Goal: Task Accomplishment & Management: Manage account settings

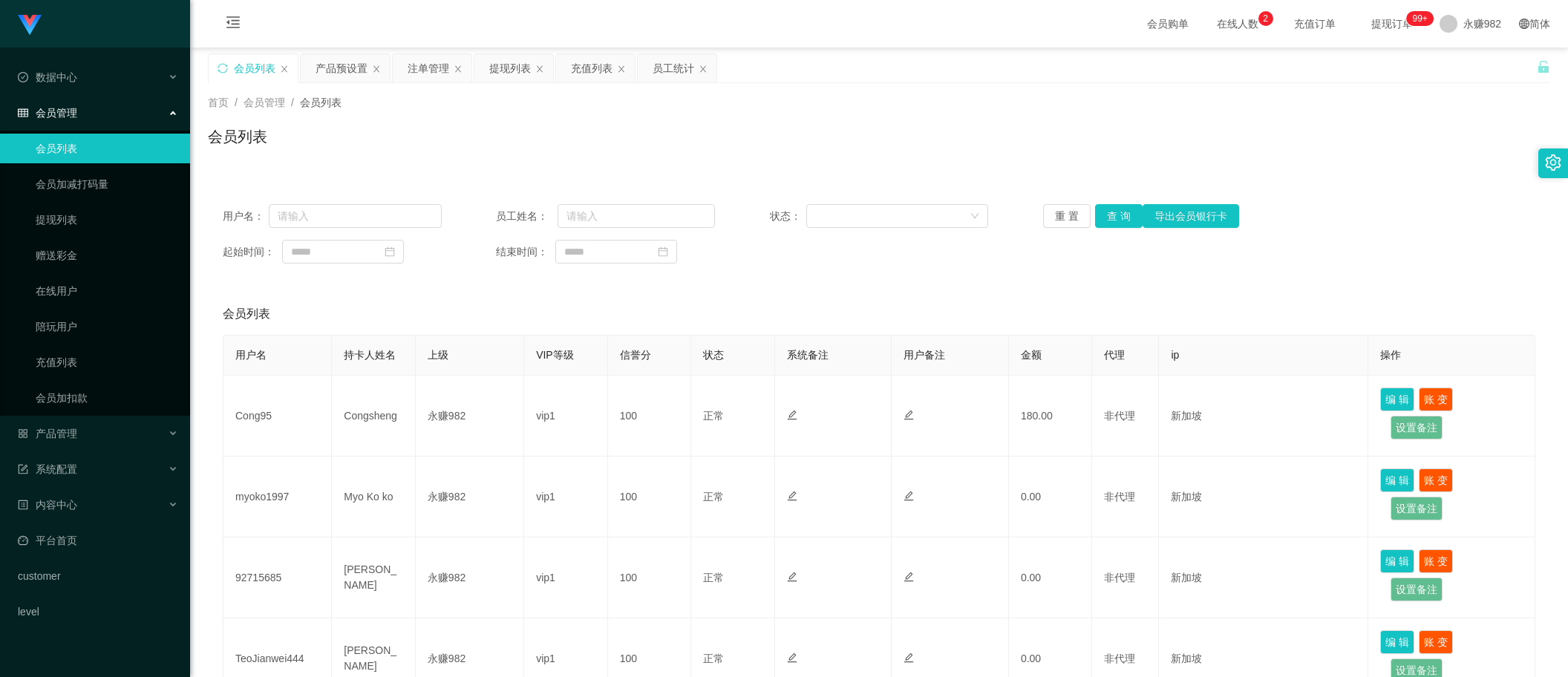
click at [1111, 221] on button "查 询" at bounding box center [1118, 216] width 47 height 24
click at [507, 78] on div "提现列表" at bounding box center [510, 68] width 41 height 29
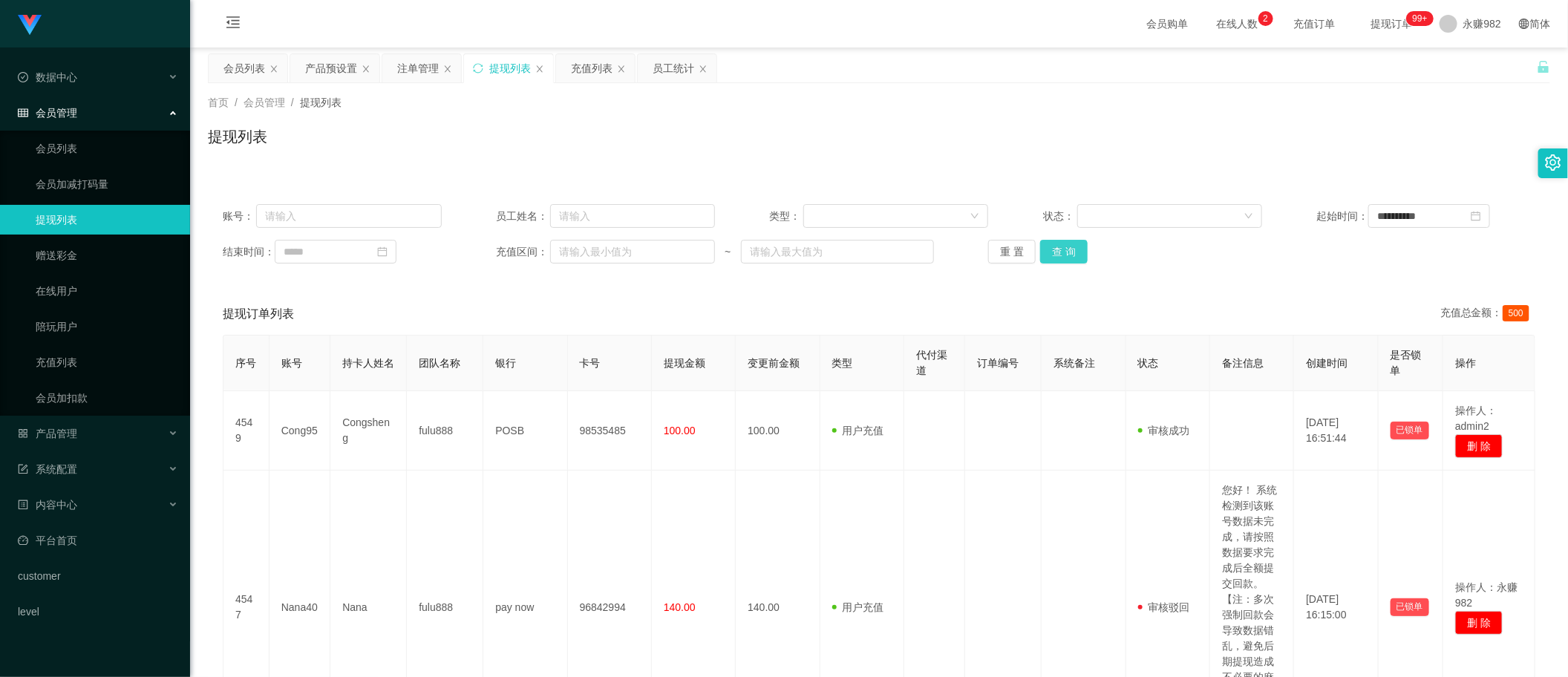
click at [1059, 249] on button "查 询" at bounding box center [1064, 252] width 47 height 24
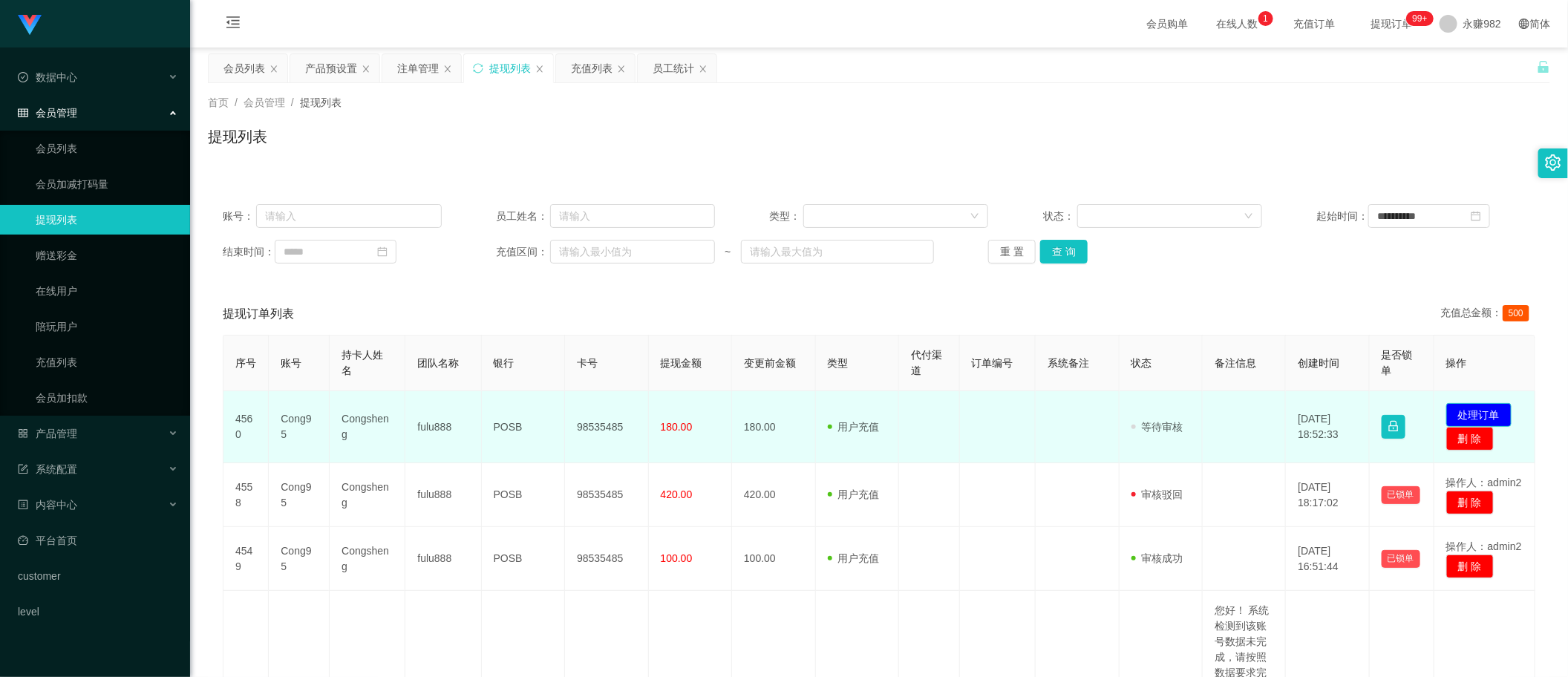
click at [1446, 411] on button "处理订单" at bounding box center [1479, 415] width 65 height 24
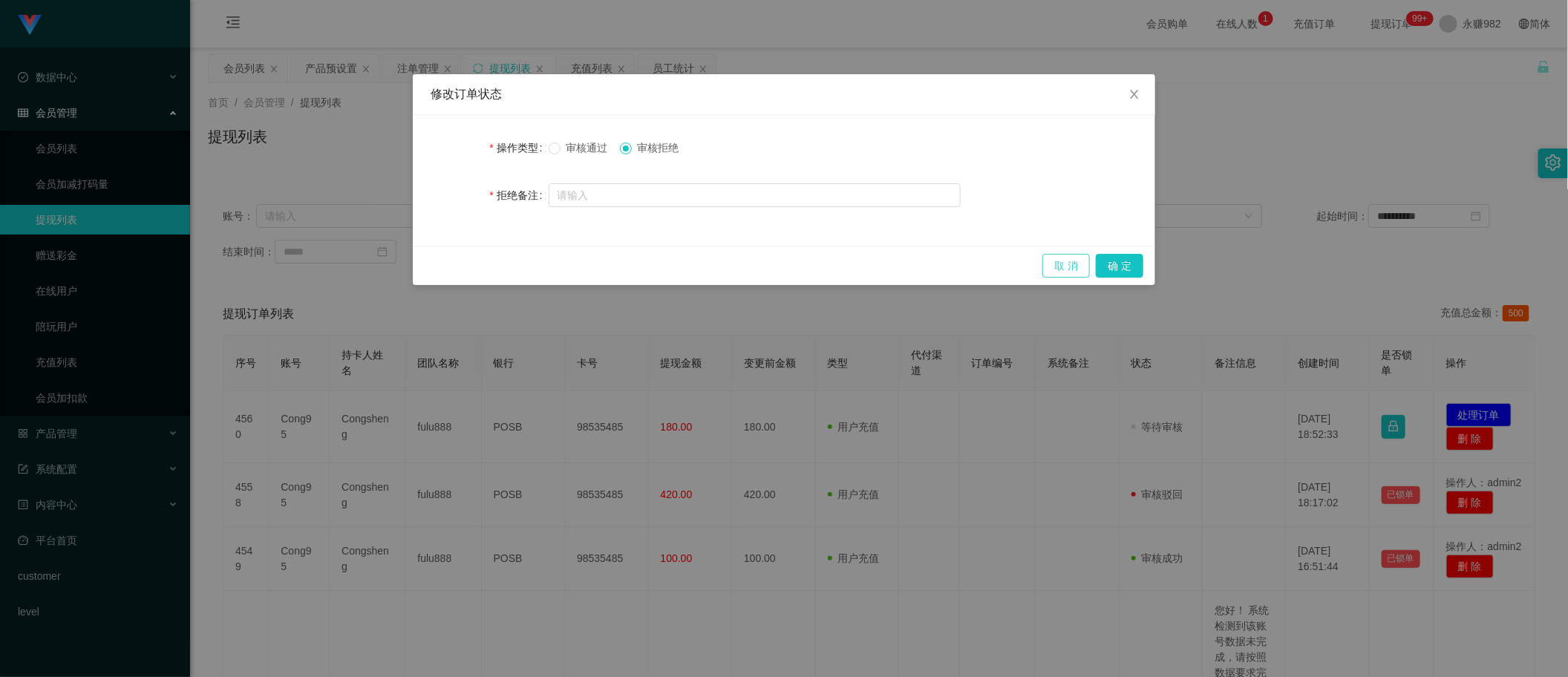
click at [1056, 257] on button "取 消" at bounding box center [1066, 266] width 47 height 24
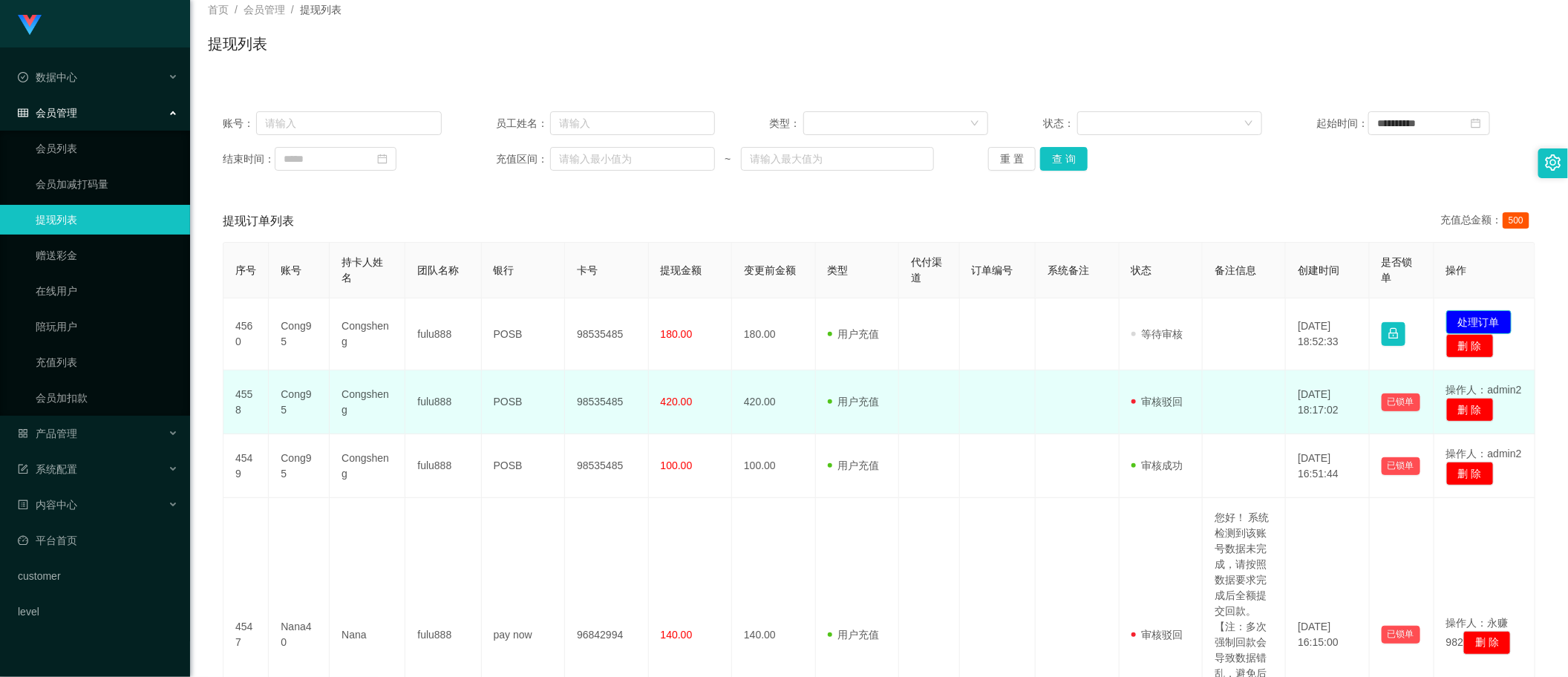
scroll to position [278, 0]
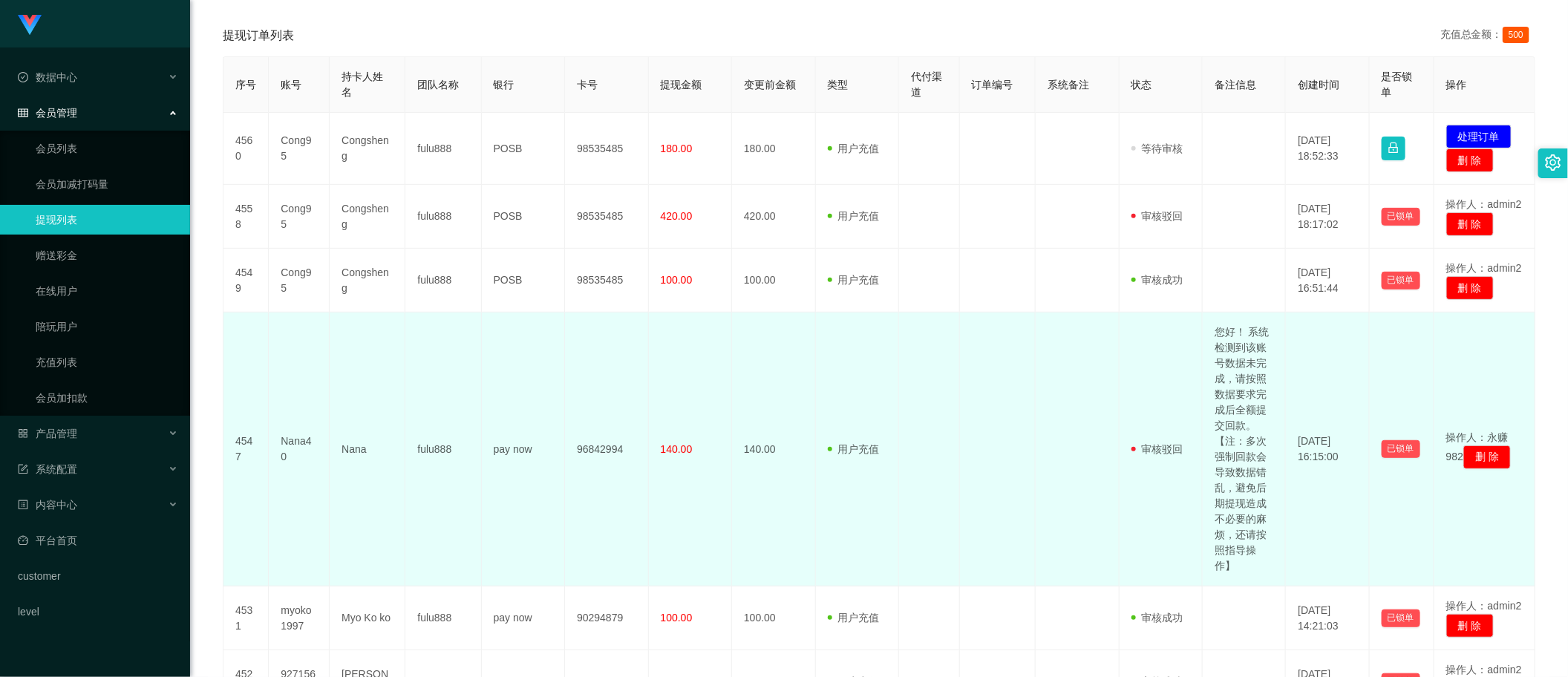
click at [1244, 465] on td "您好！ 系统检测到该账号数据未完成，请按照数据要求完成后全额提交回款。【注：多次强制回款会导致数据错乱，避免后期提现造成不必要的麻烦，还请按照指导操作】" at bounding box center [1244, 450] width 83 height 274
copy td "您好！ 系统检测到该账号数据未完成，请按照数据要求完成后全额提交回款。【注：多次强制回款会导致数据错乱，避免后期提现造成不必要的麻烦，还请按照指导操作】"
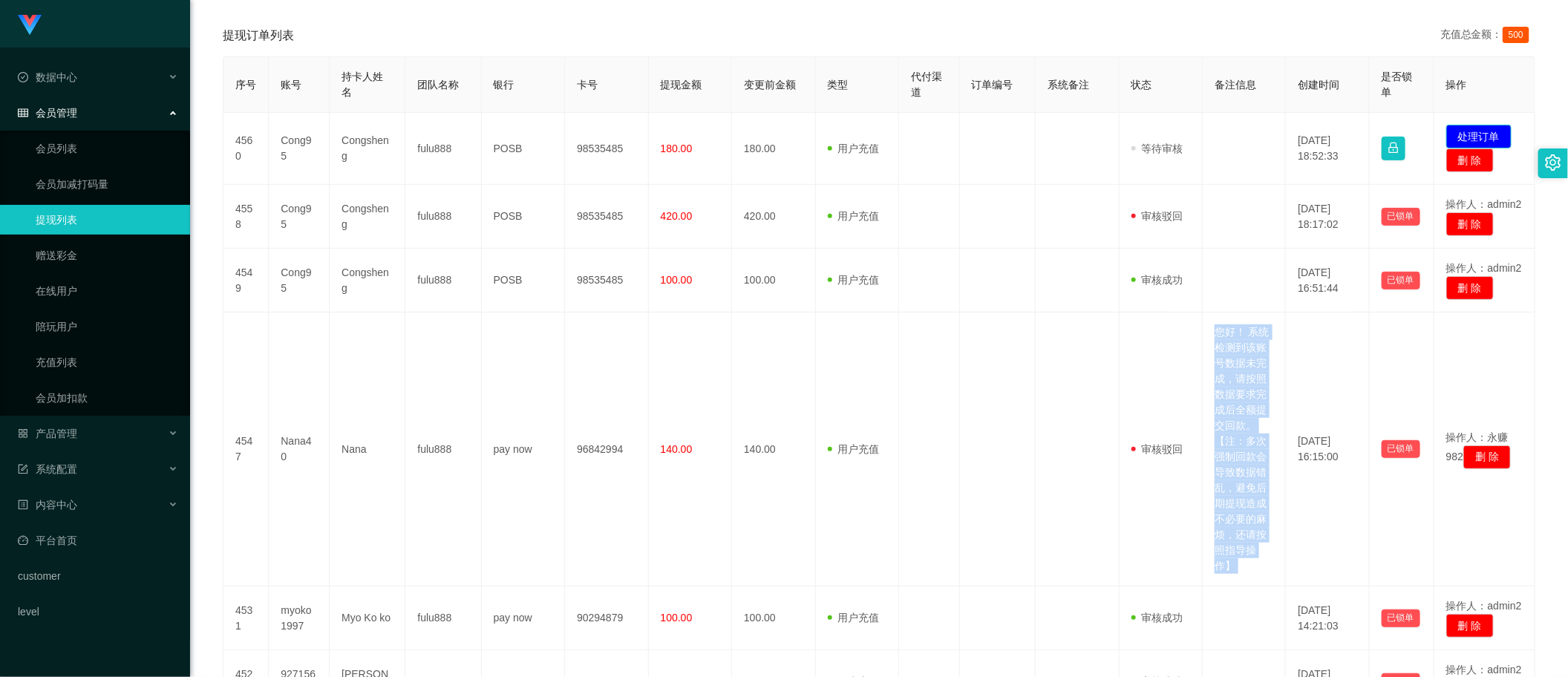
click at [1446, 131] on button "处理订单" at bounding box center [1479, 137] width 65 height 24
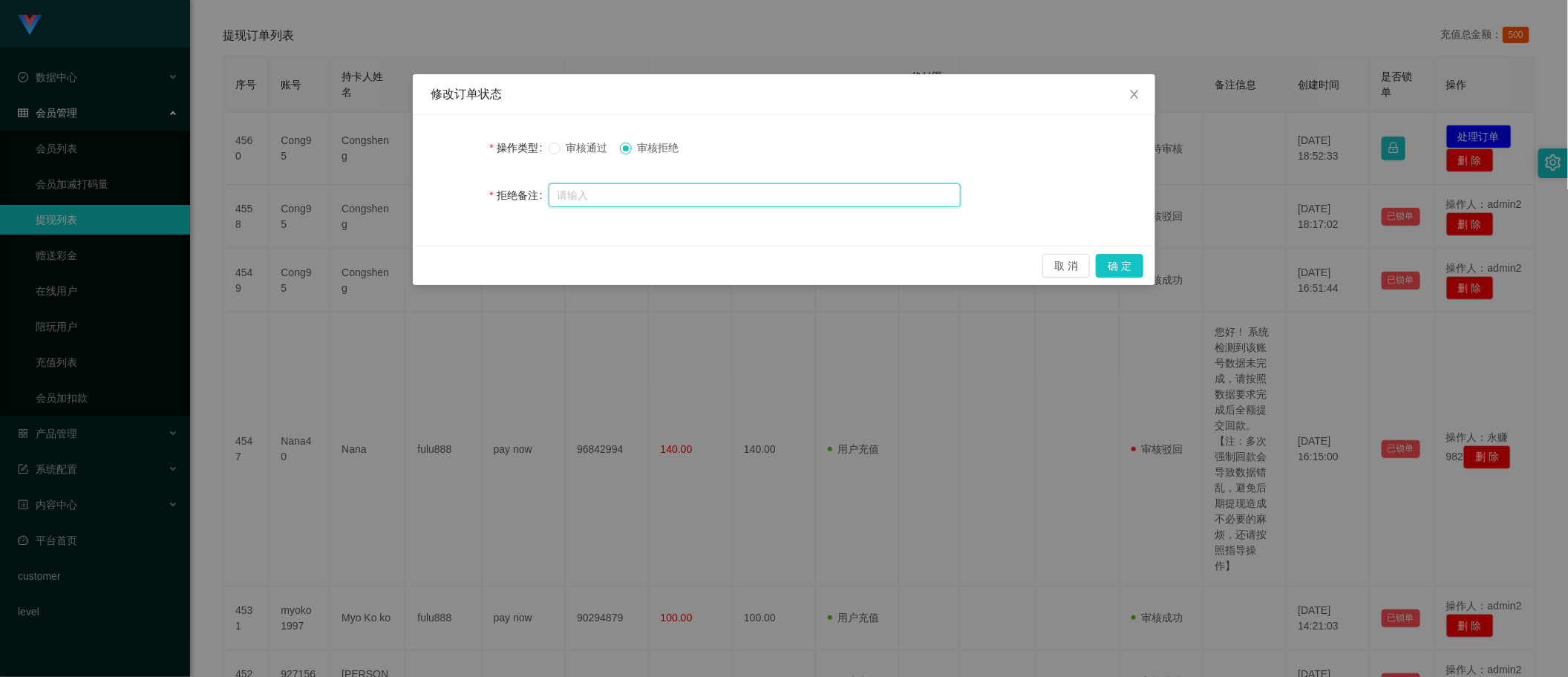
click at [811, 195] on input "text" at bounding box center [754, 195] width 412 height 24
paste input "Hello! The system has detected that the account data is incomplete. Please comp…"
type input "Hello! The system has detected that the account data is incomplete. Please comp…"
click at [1136, 265] on button "确 定" at bounding box center [1119, 266] width 47 height 24
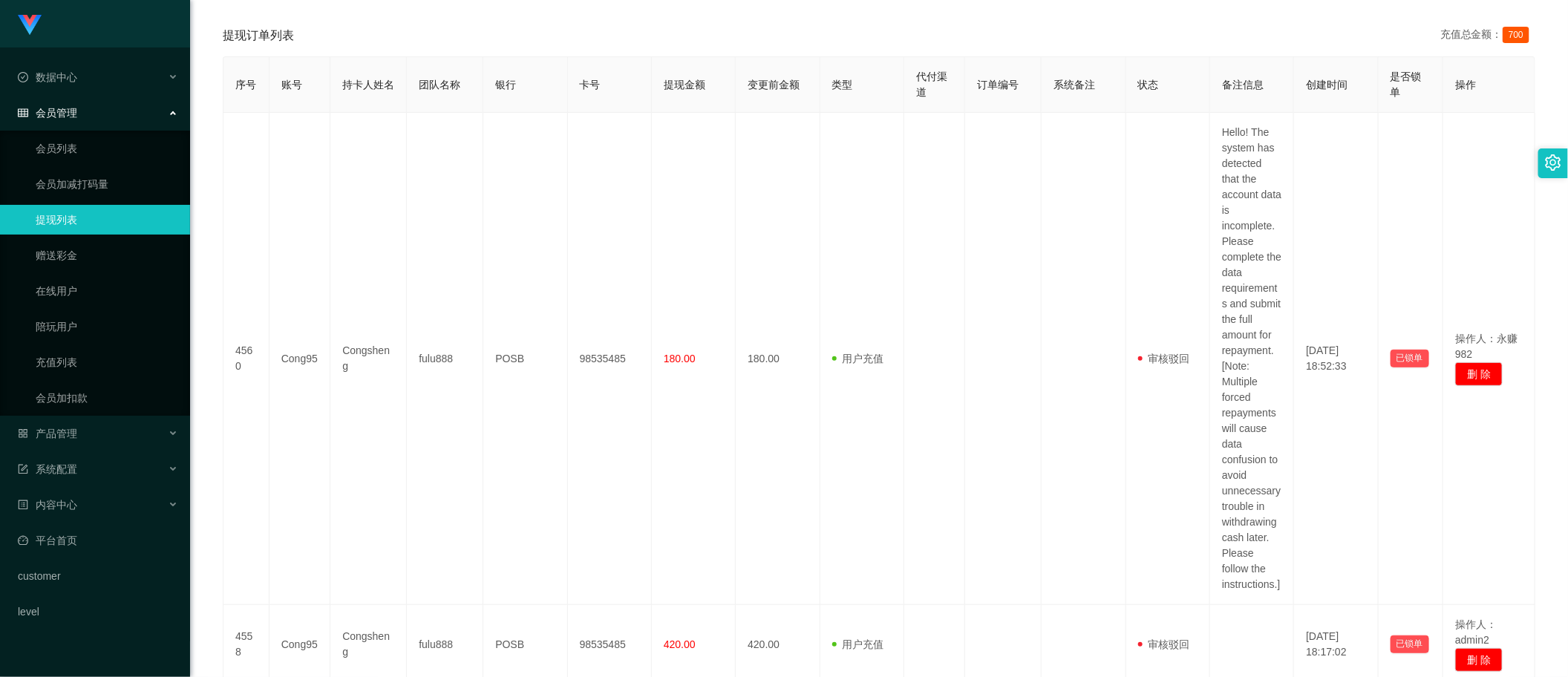
scroll to position [185, 0]
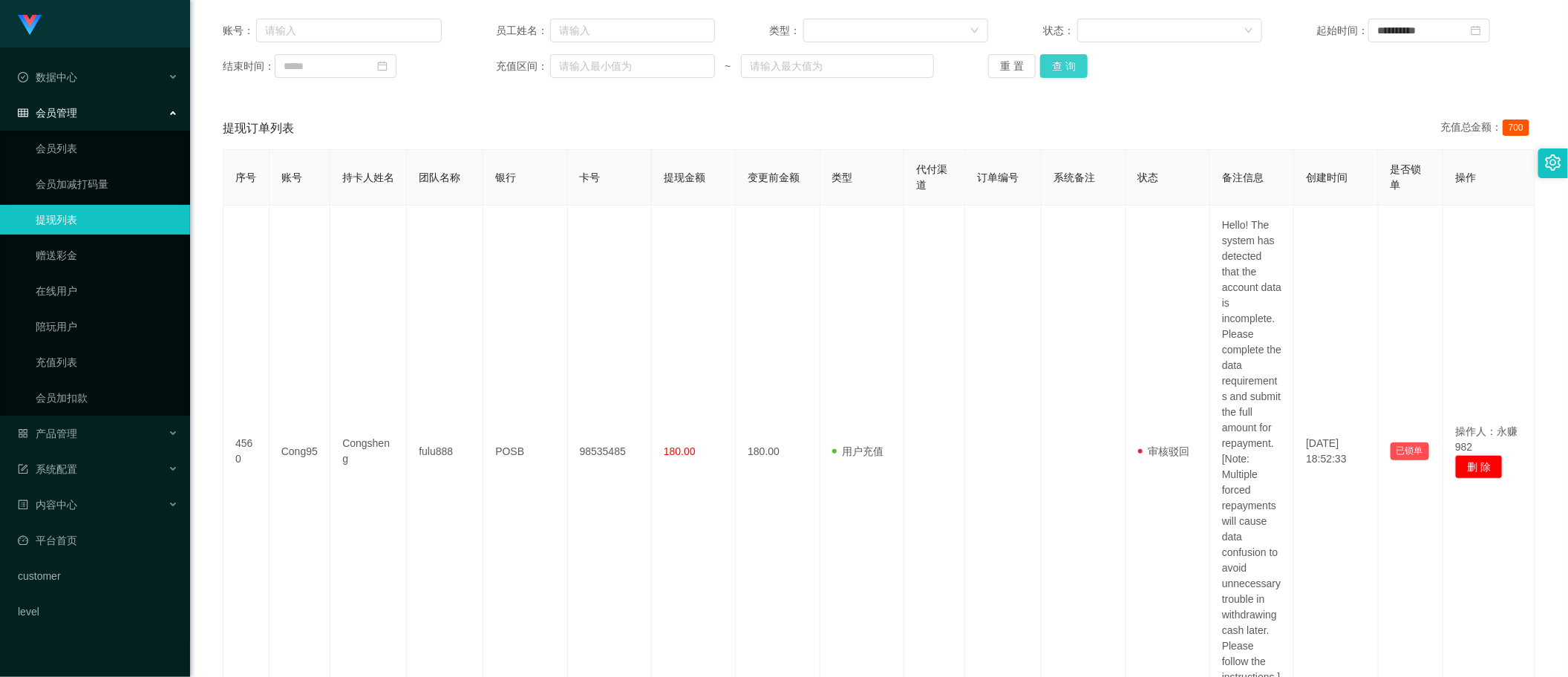
click at [1068, 68] on button "查 询" at bounding box center [1064, 66] width 47 height 24
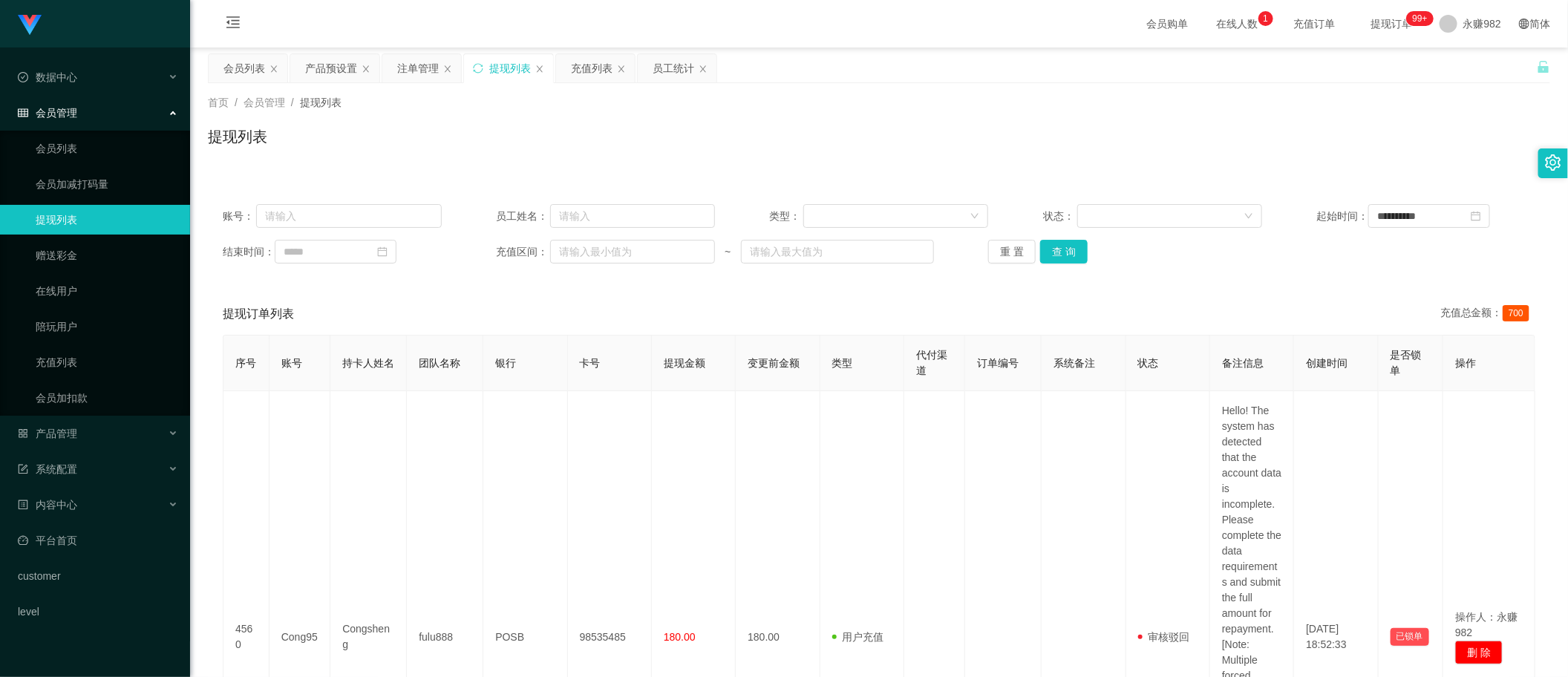
click at [324, 202] on div "**********" at bounding box center [879, 233] width 1343 height 89
click at [324, 214] on input "text" at bounding box center [348, 216] width 185 height 24
paste input "90674290"
type input "90674290"
click at [1060, 245] on button "查 询" at bounding box center [1064, 252] width 47 height 24
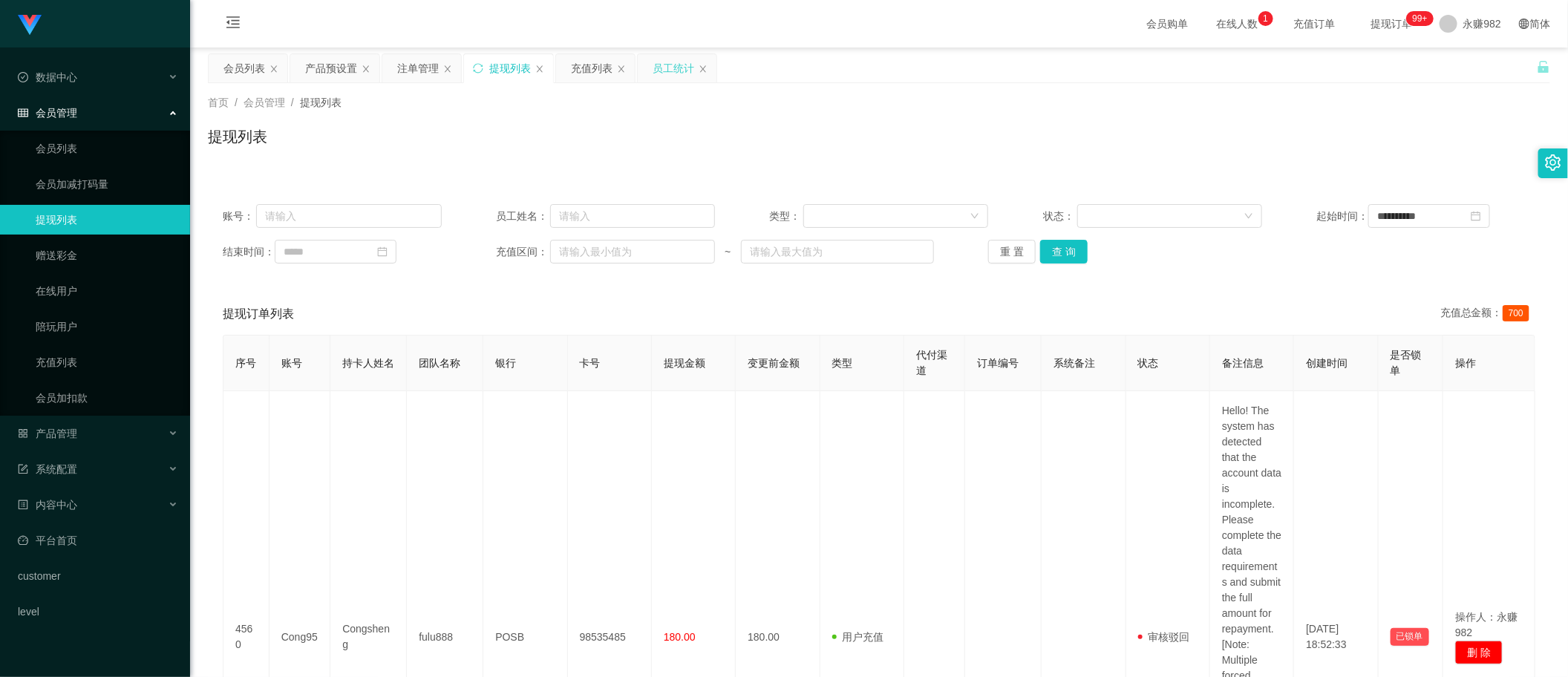
click at [673, 72] on div "员工统计" at bounding box center [673, 68] width 41 height 29
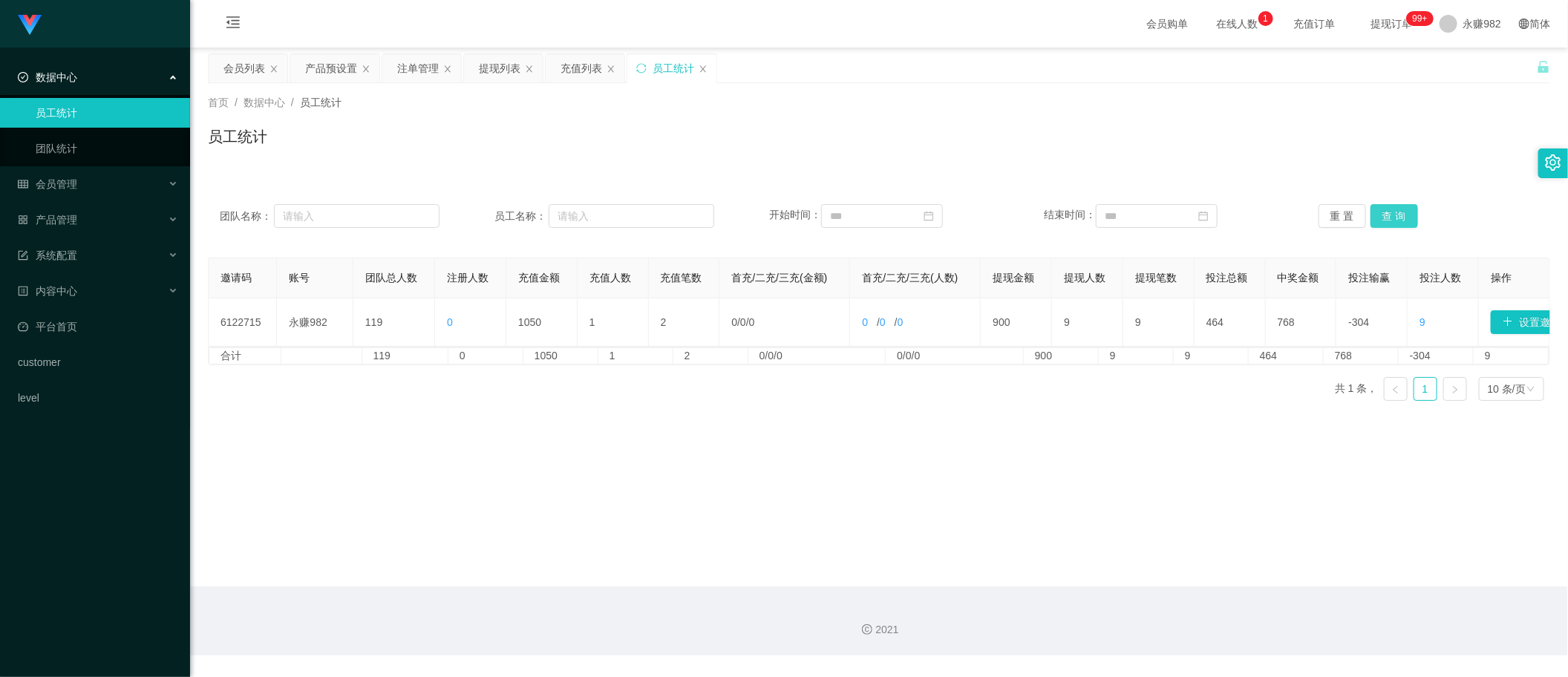
click at [1401, 214] on button "查 询" at bounding box center [1394, 216] width 47 height 24
click at [504, 74] on div "提现列表" at bounding box center [499, 68] width 41 height 29
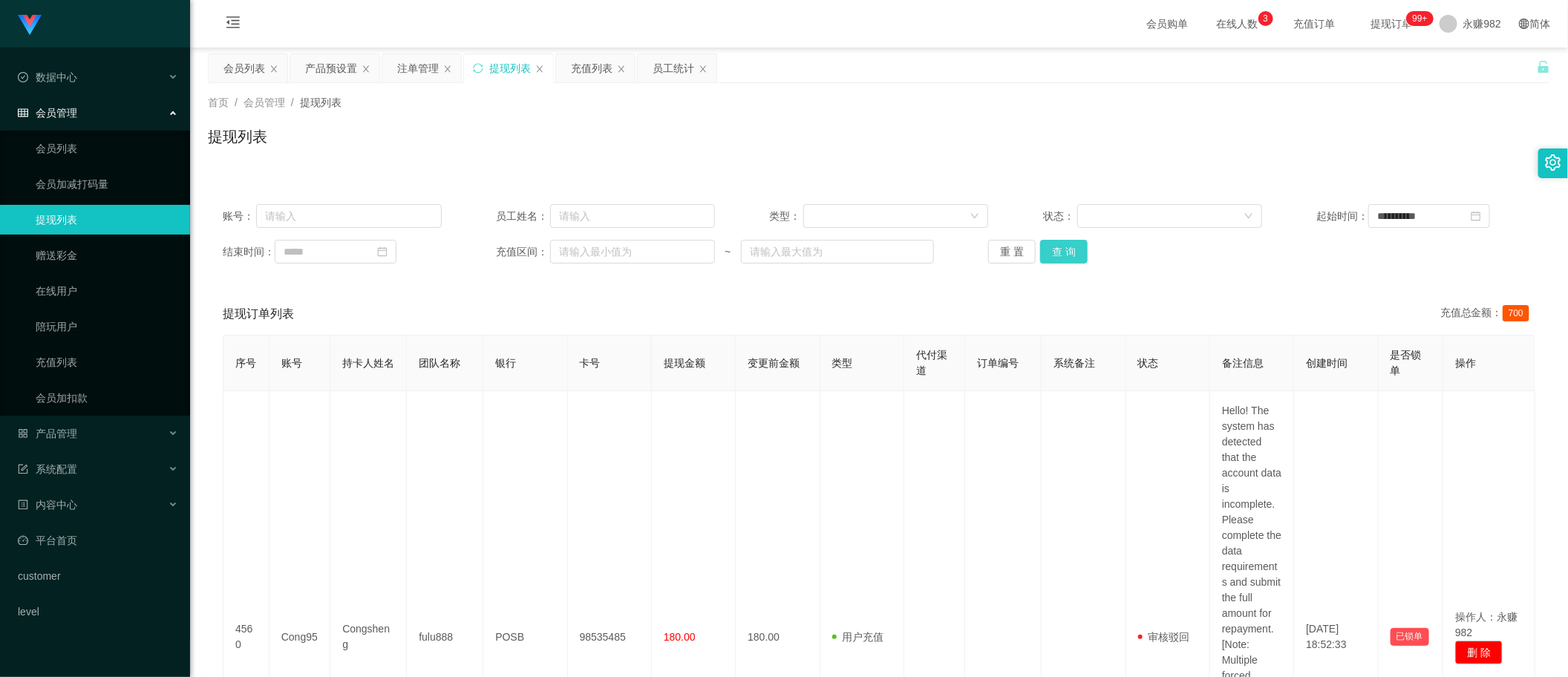
click at [1076, 245] on button "查 询" at bounding box center [1064, 252] width 47 height 24
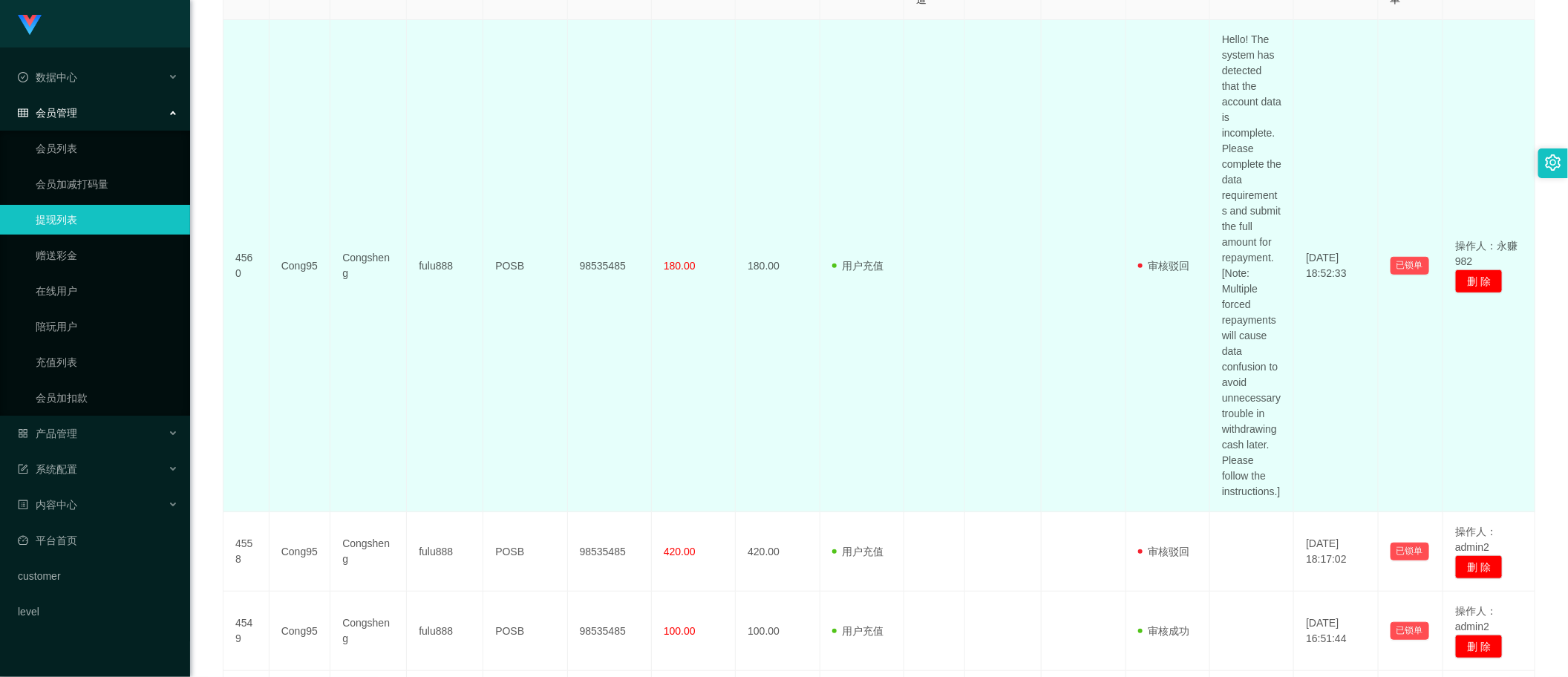
scroll to position [650, 0]
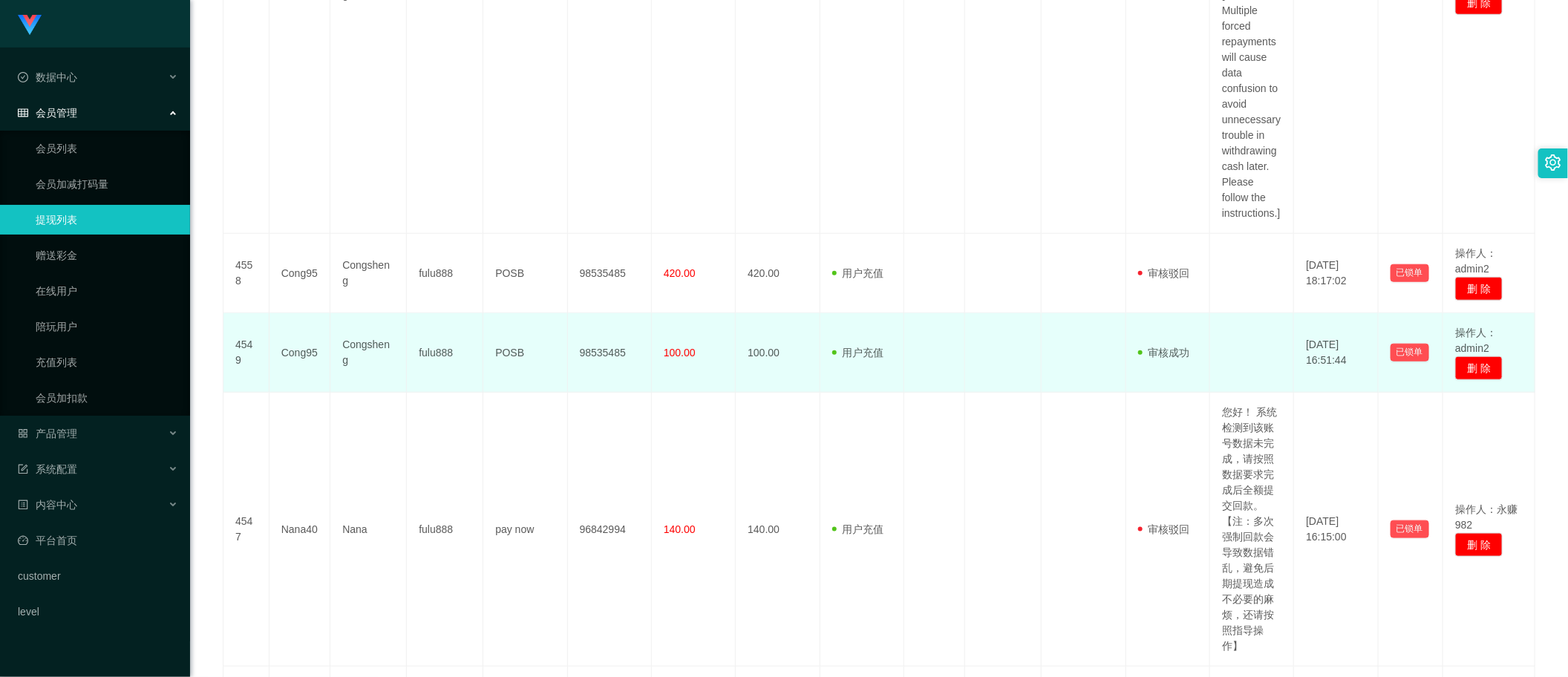
click at [596, 357] on td "98535485" at bounding box center [610, 353] width 84 height 80
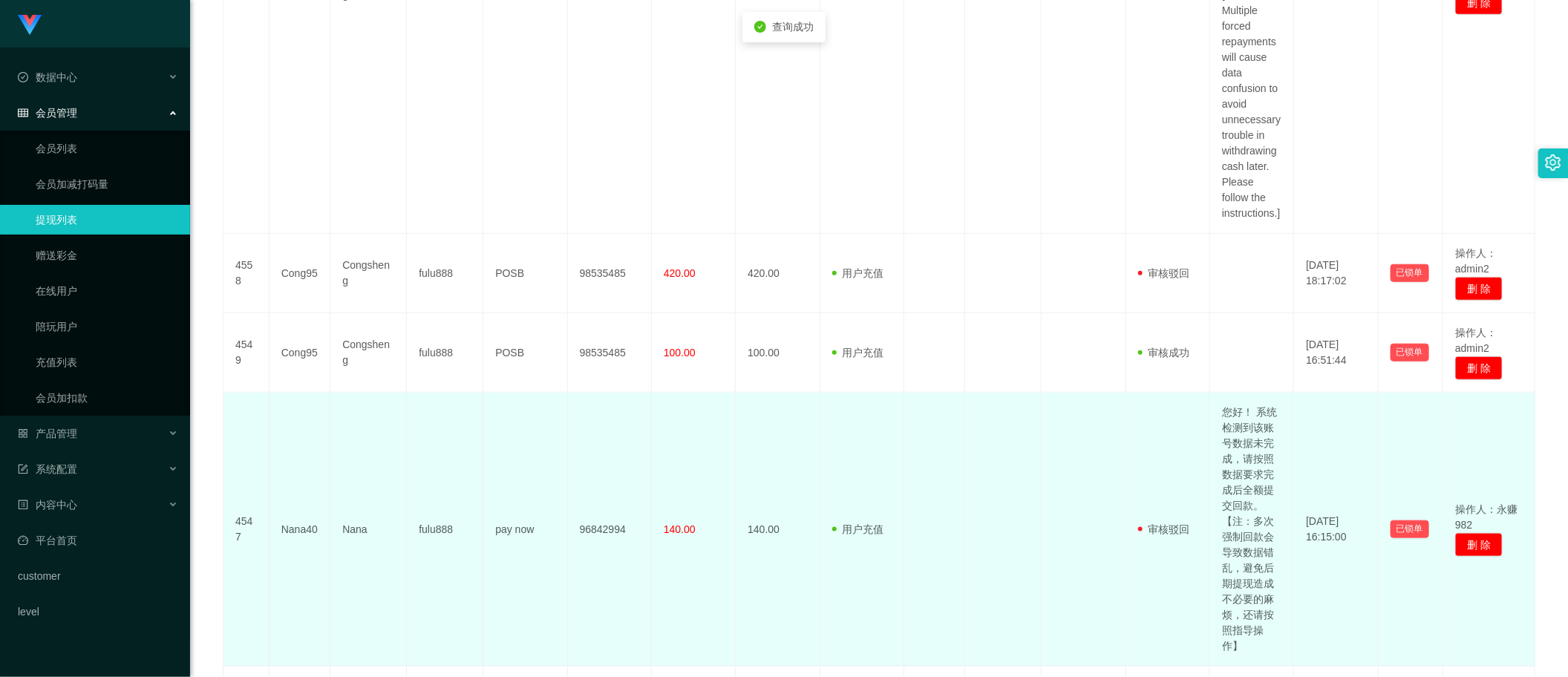
click at [591, 531] on td "96842994" at bounding box center [610, 529] width 84 height 274
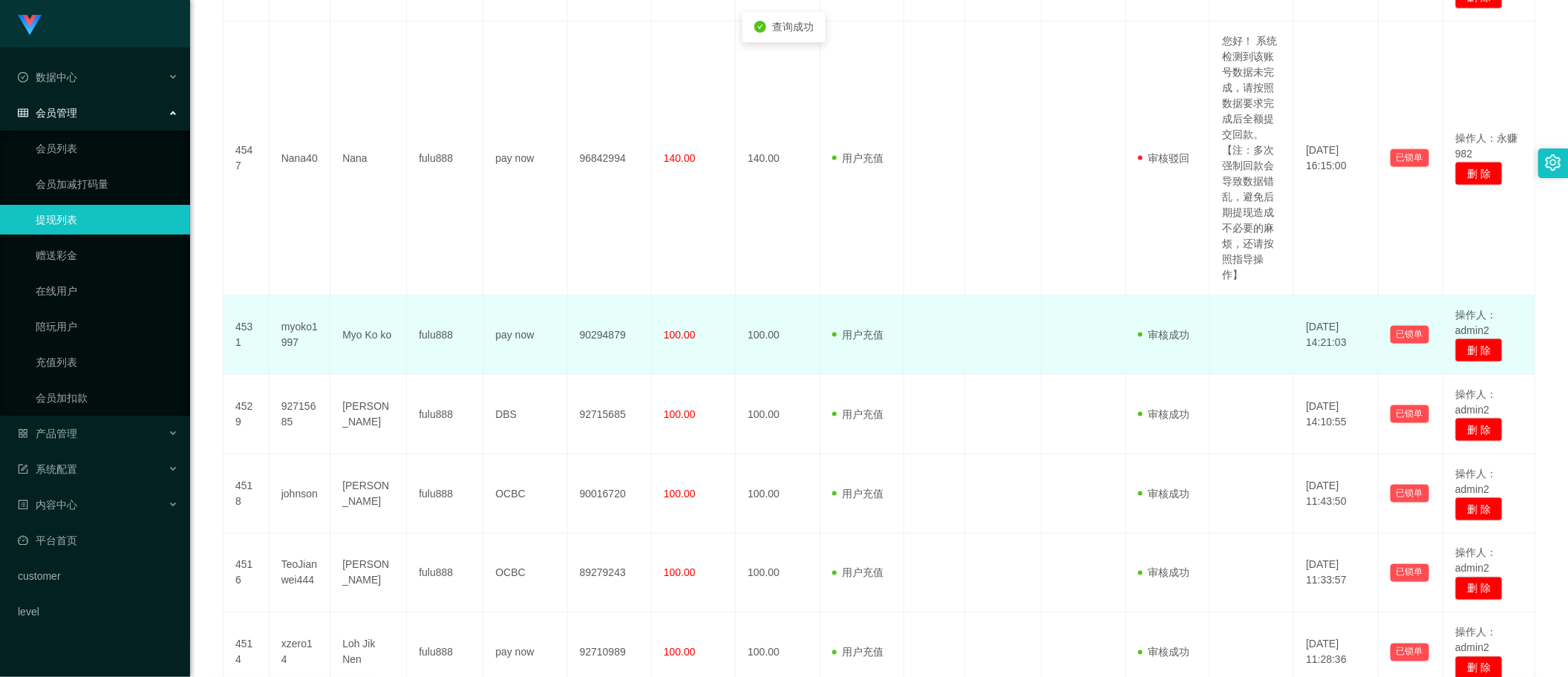
click at [591, 346] on td "90294879" at bounding box center [610, 335] width 84 height 80
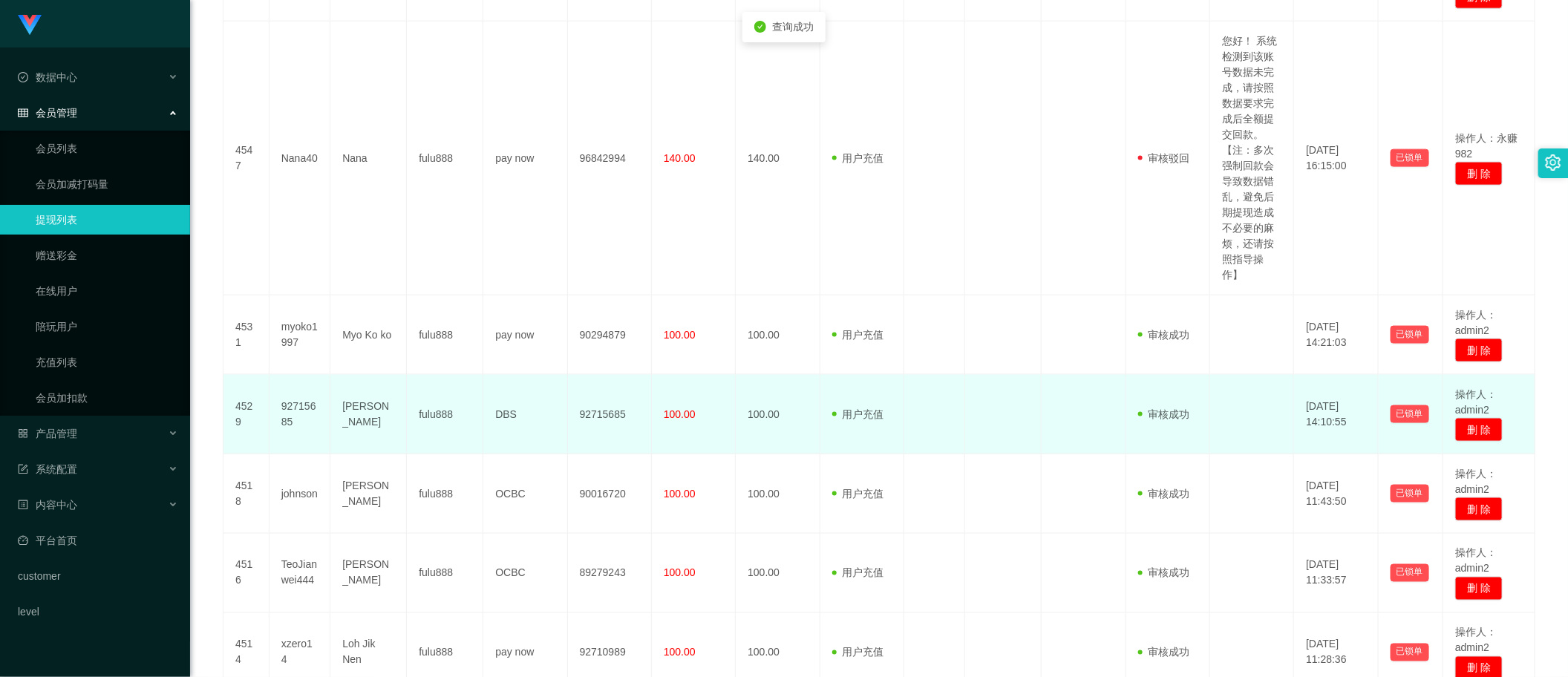
click at [606, 414] on td "92715685" at bounding box center [610, 415] width 84 height 80
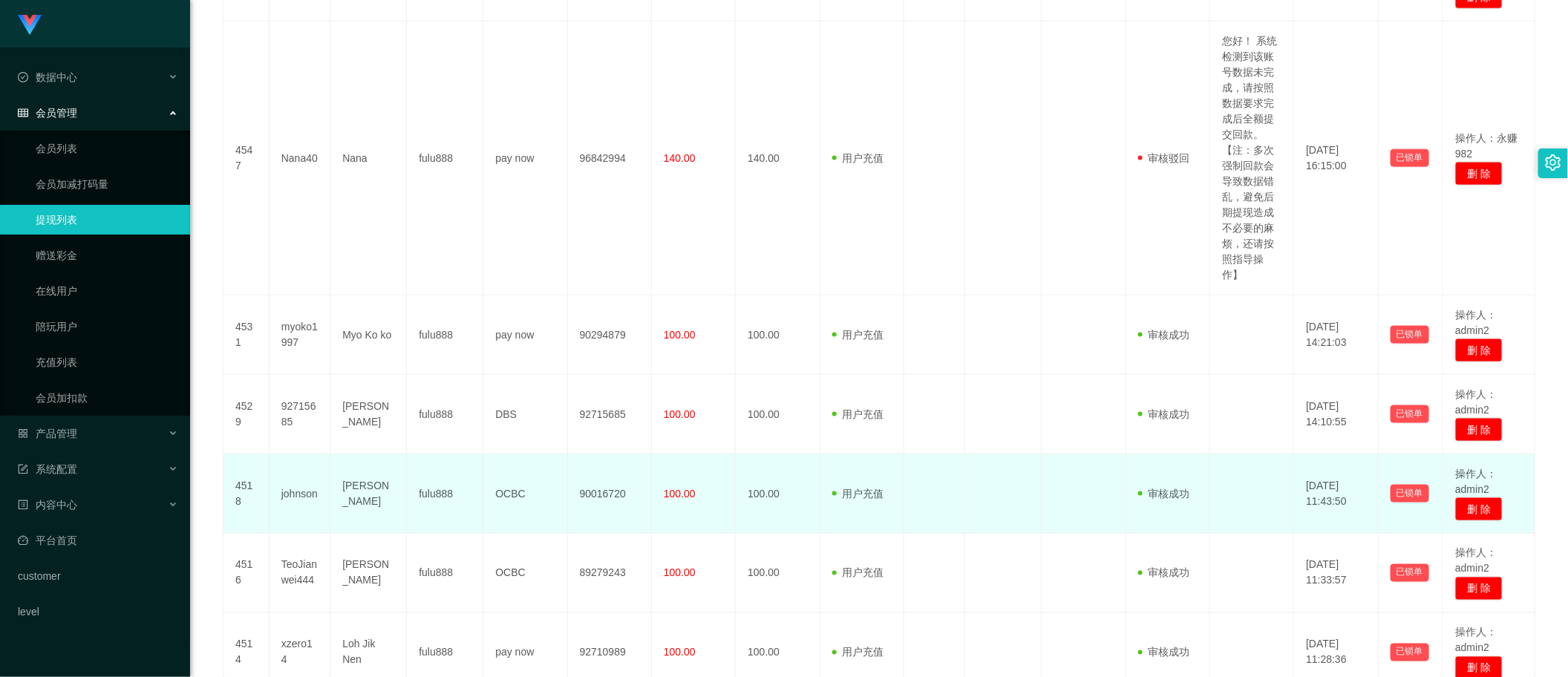
drag, startPoint x: 605, startPoint y: 494, endPoint x: 598, endPoint y: 533, distance: 39.6
click at [603, 495] on td "90016720" at bounding box center [610, 494] width 84 height 80
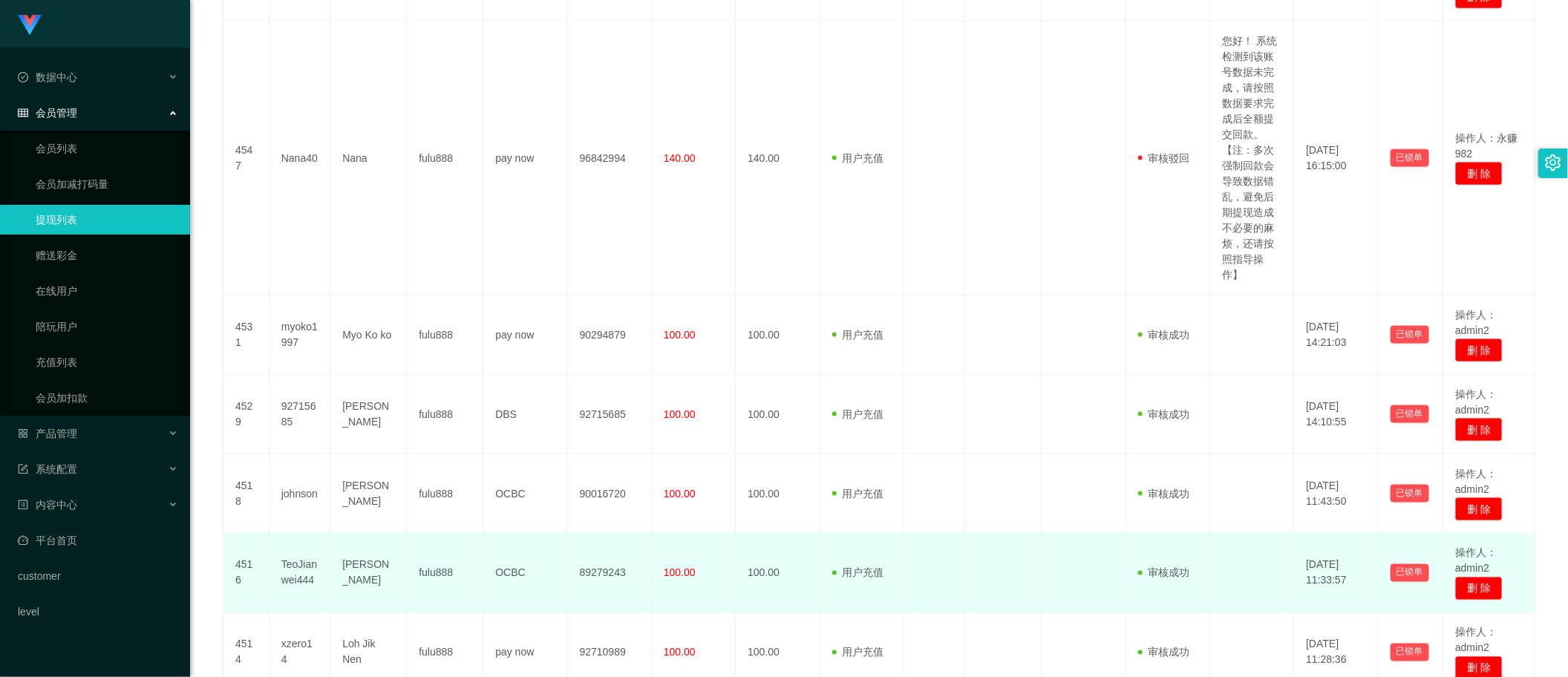
drag, startPoint x: 597, startPoint y: 563, endPoint x: 595, endPoint y: 580, distance: 17.1
click at [596, 566] on td "89279243" at bounding box center [610, 573] width 84 height 80
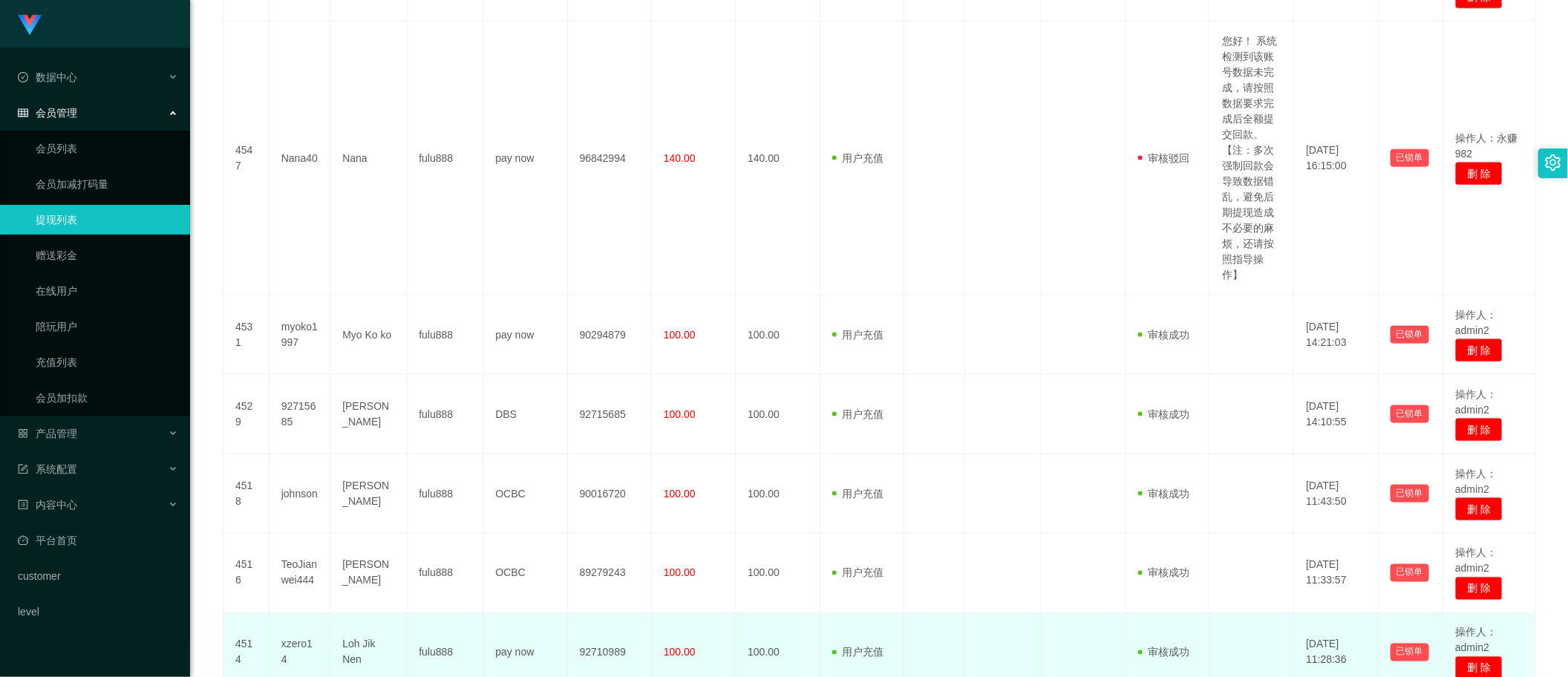
click at [600, 654] on td "92710989" at bounding box center [610, 653] width 84 height 80
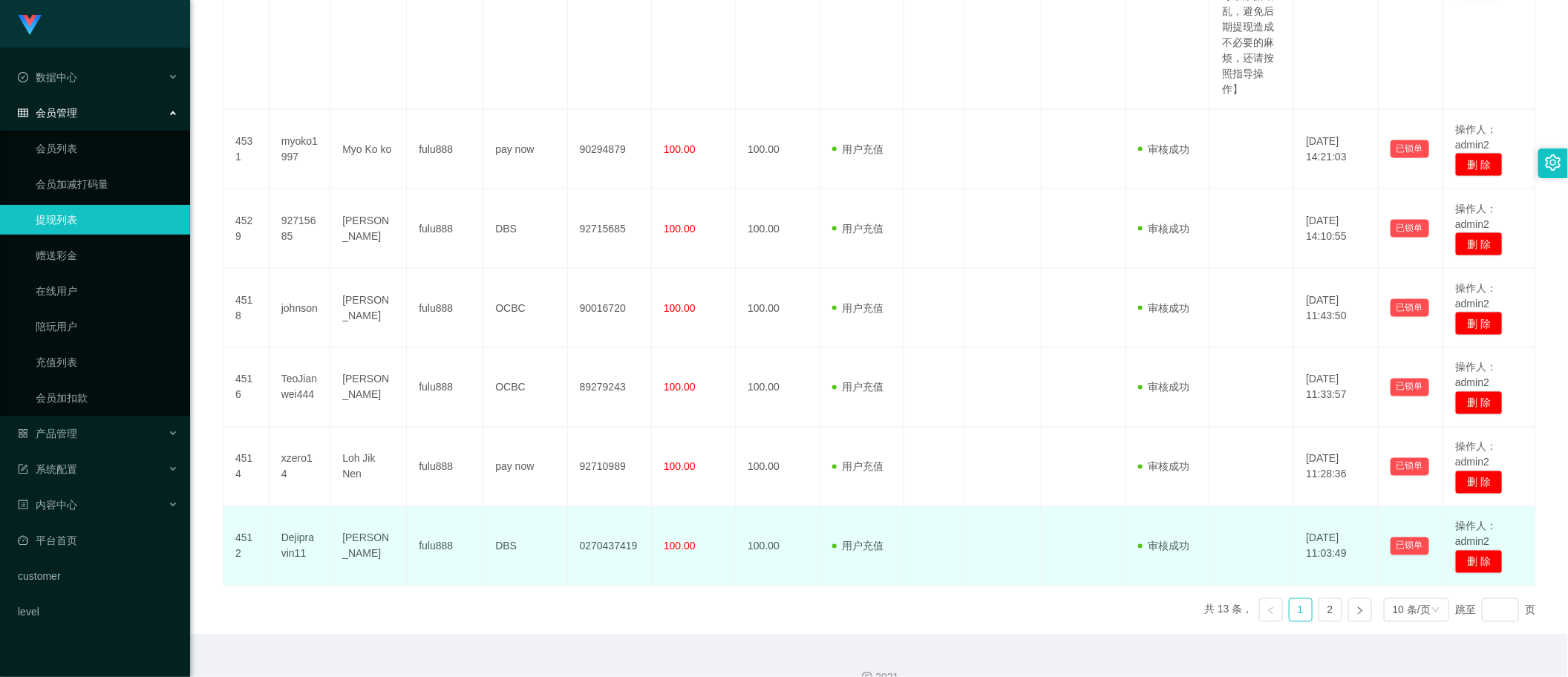
scroll to position [1234, 0]
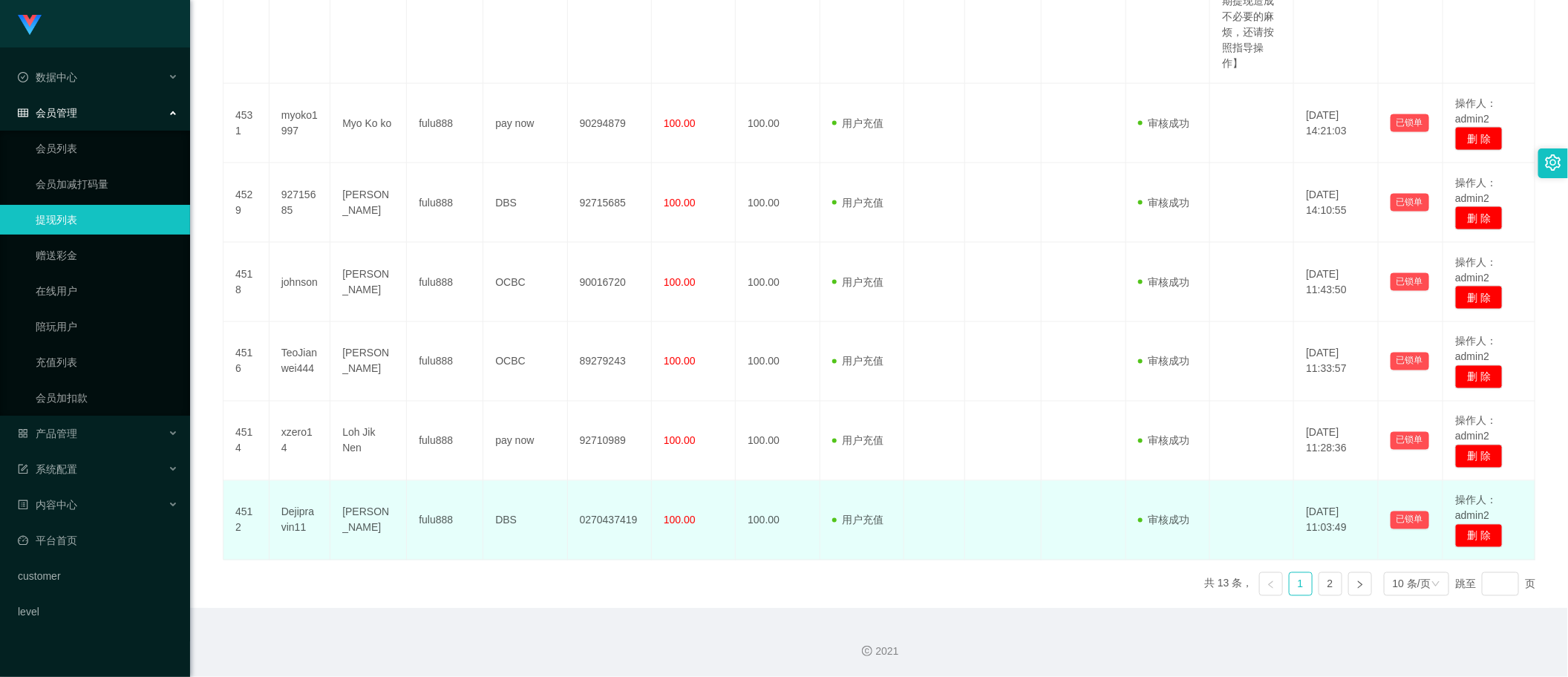
click at [598, 525] on td "0270437419" at bounding box center [610, 521] width 84 height 80
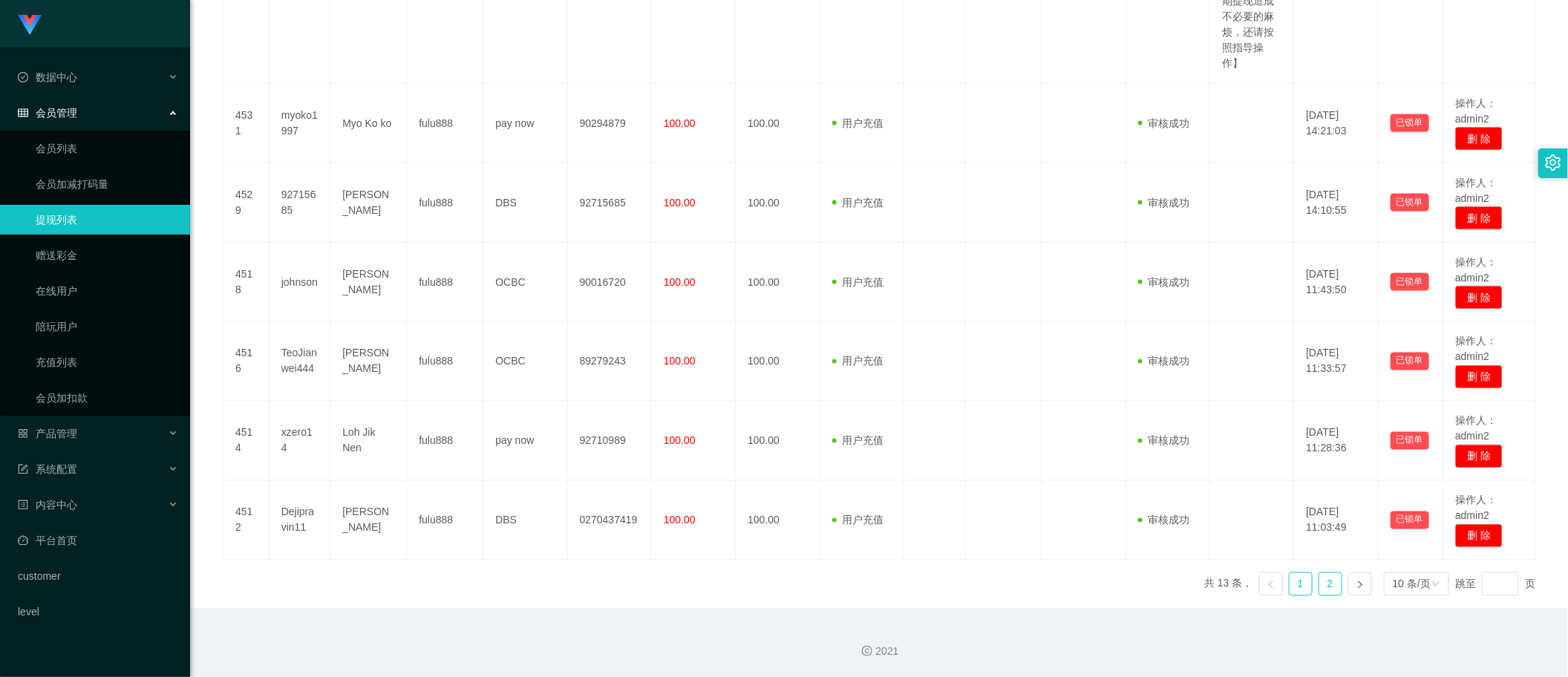
click at [1327, 591] on link "2" at bounding box center [1331, 585] width 23 height 23
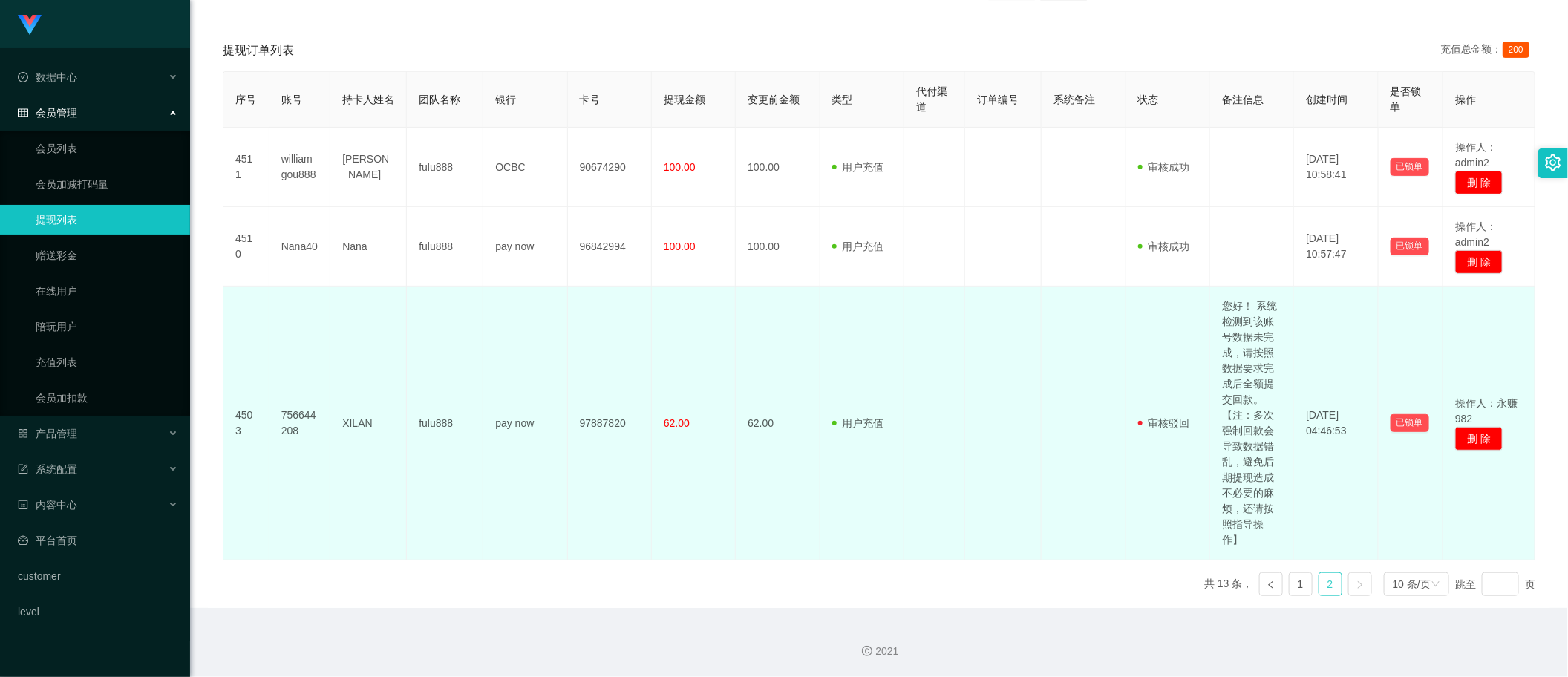
scroll to position [172, 0]
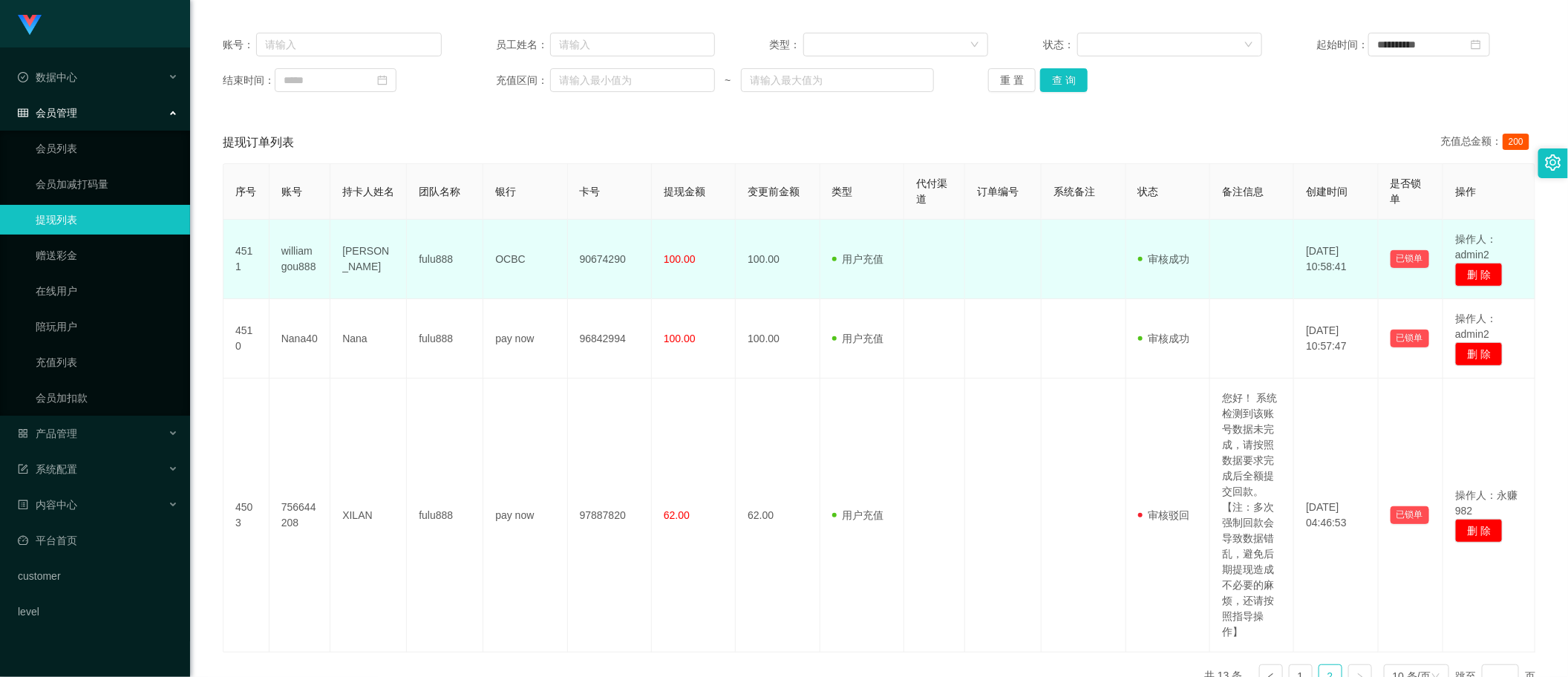
click at [678, 257] on span "100.00" at bounding box center [679, 259] width 32 height 12
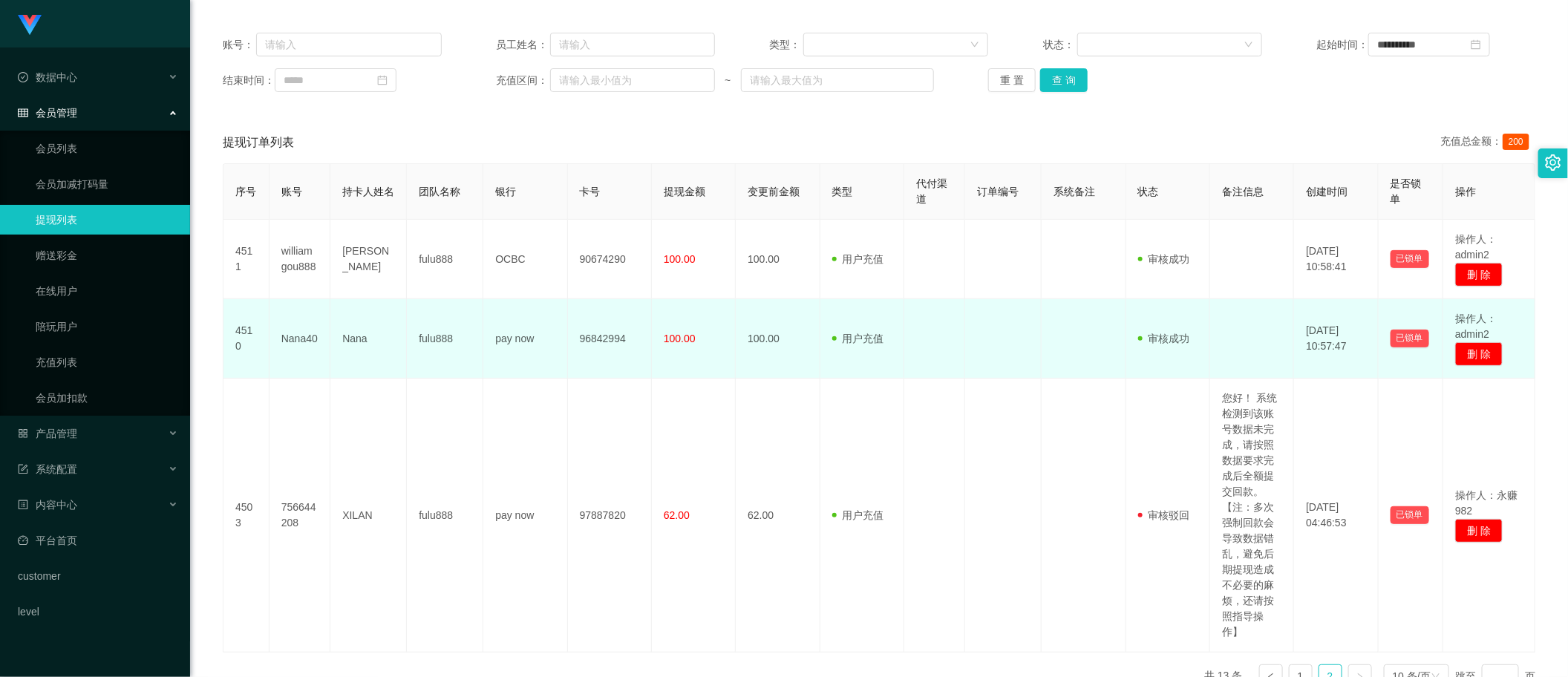
click at [706, 351] on td "100.00" at bounding box center [694, 339] width 84 height 80
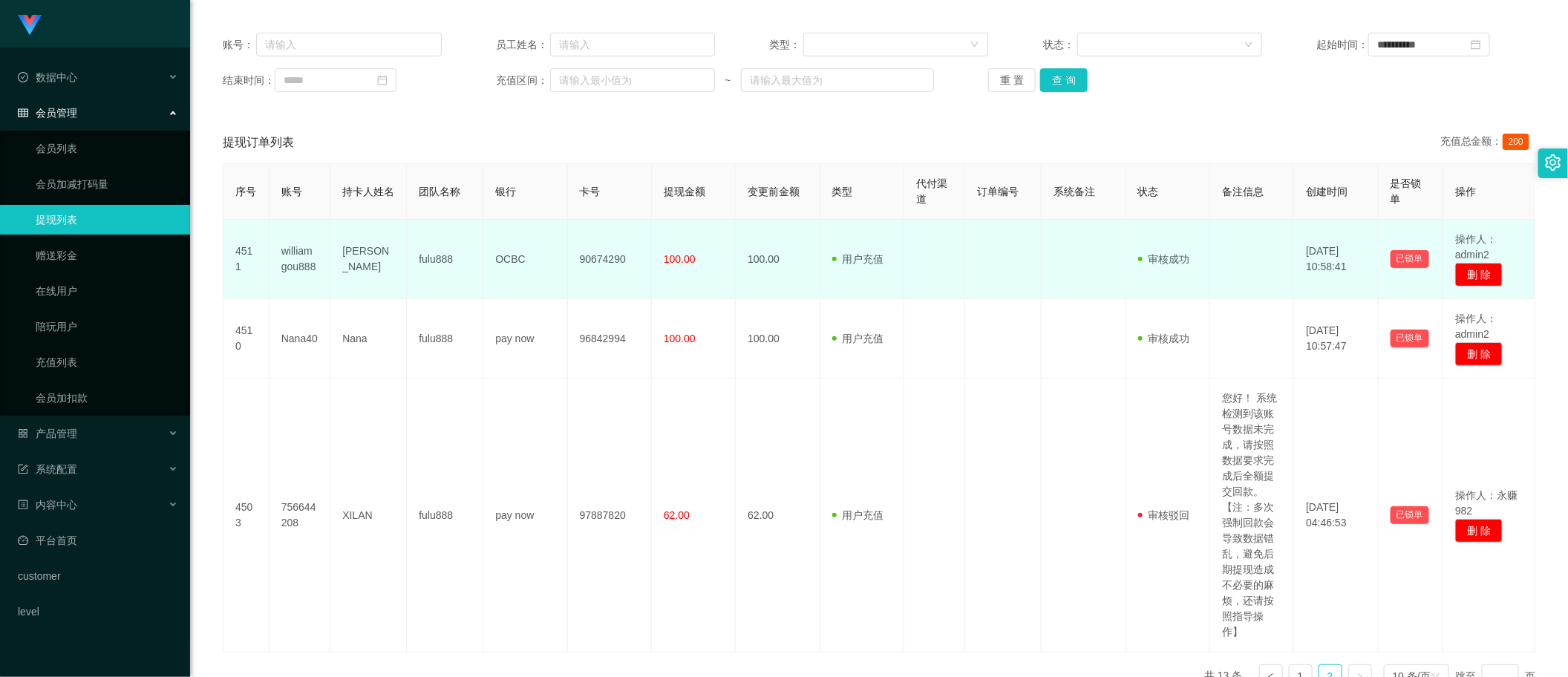
click at [739, 279] on td "100.00" at bounding box center [778, 260] width 84 height 80
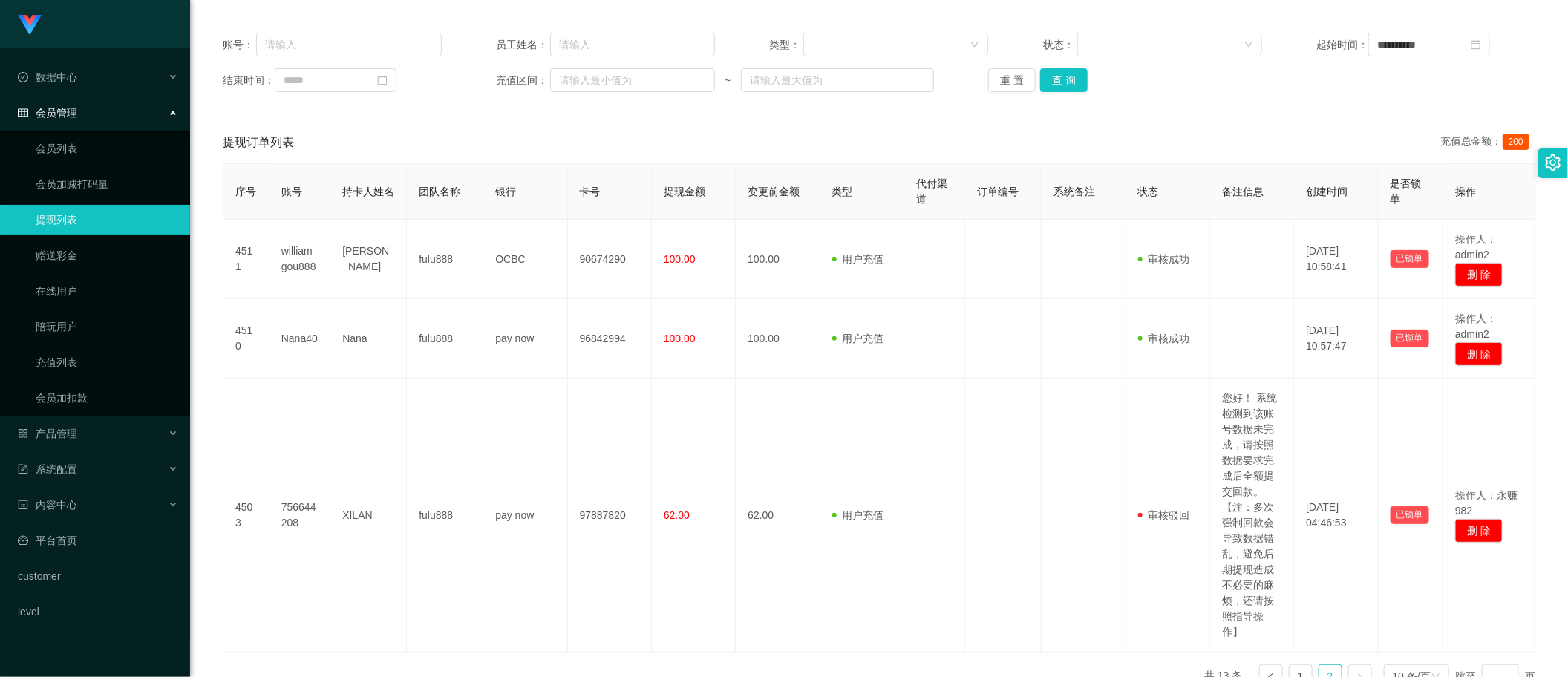
scroll to position [0, 0]
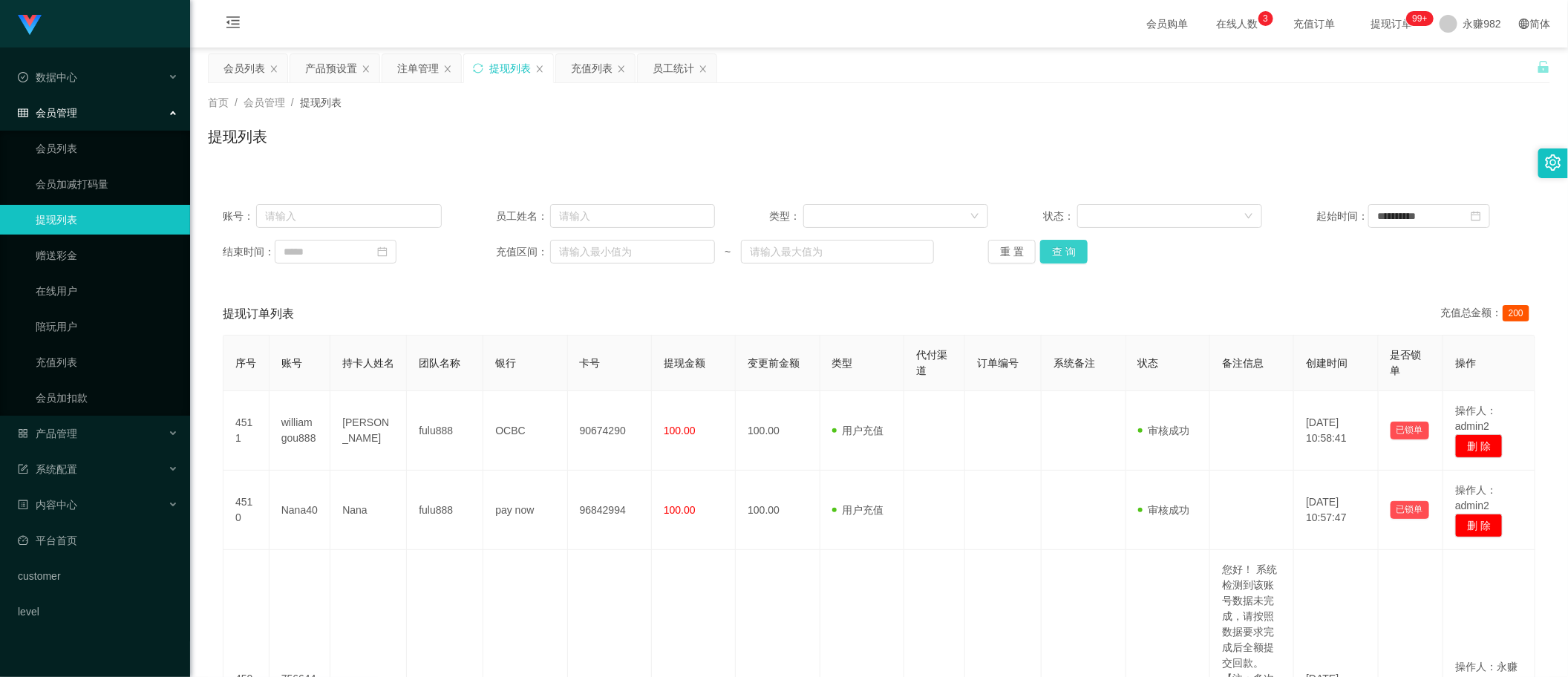
click at [1072, 247] on button "查 询" at bounding box center [1064, 252] width 47 height 24
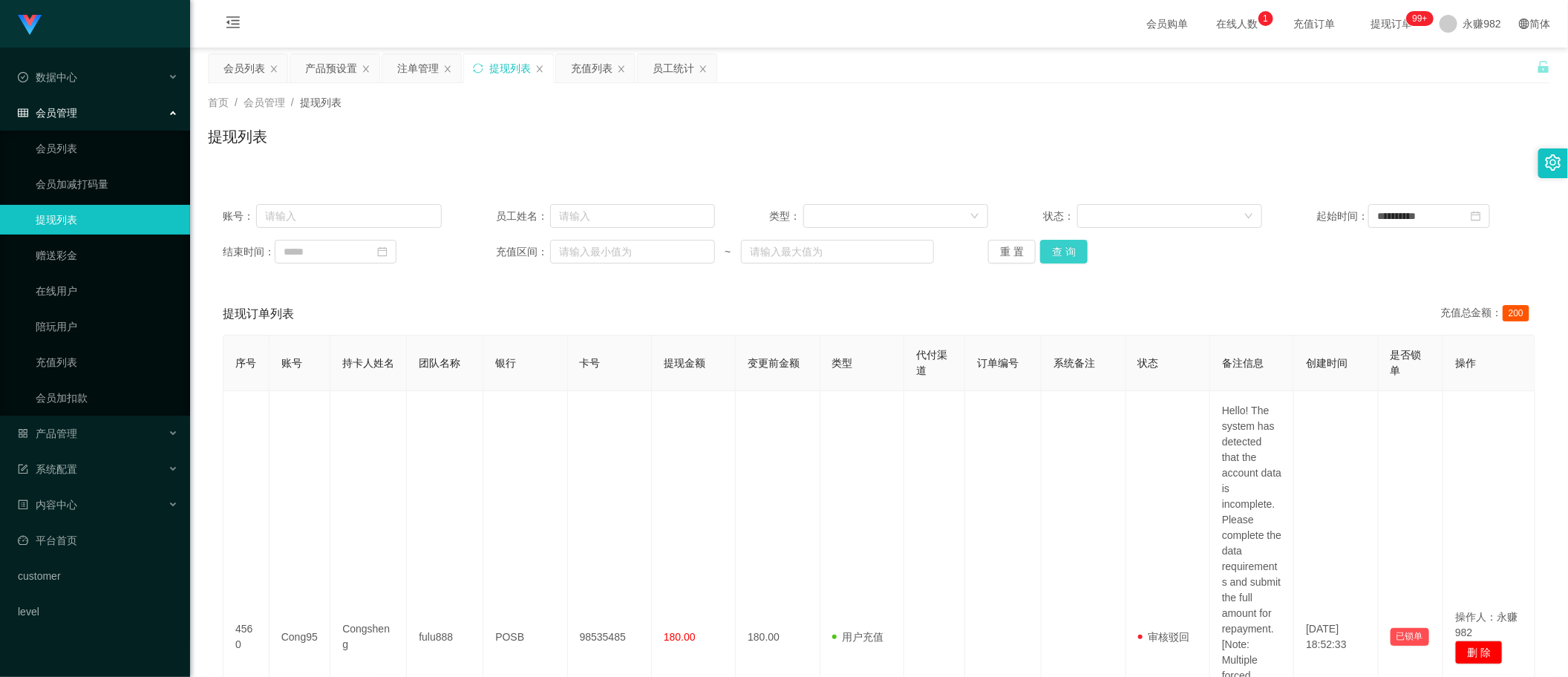
click at [1064, 254] on button "查 询" at bounding box center [1064, 252] width 47 height 24
click at [658, 69] on div "员工统计" at bounding box center [673, 68] width 41 height 29
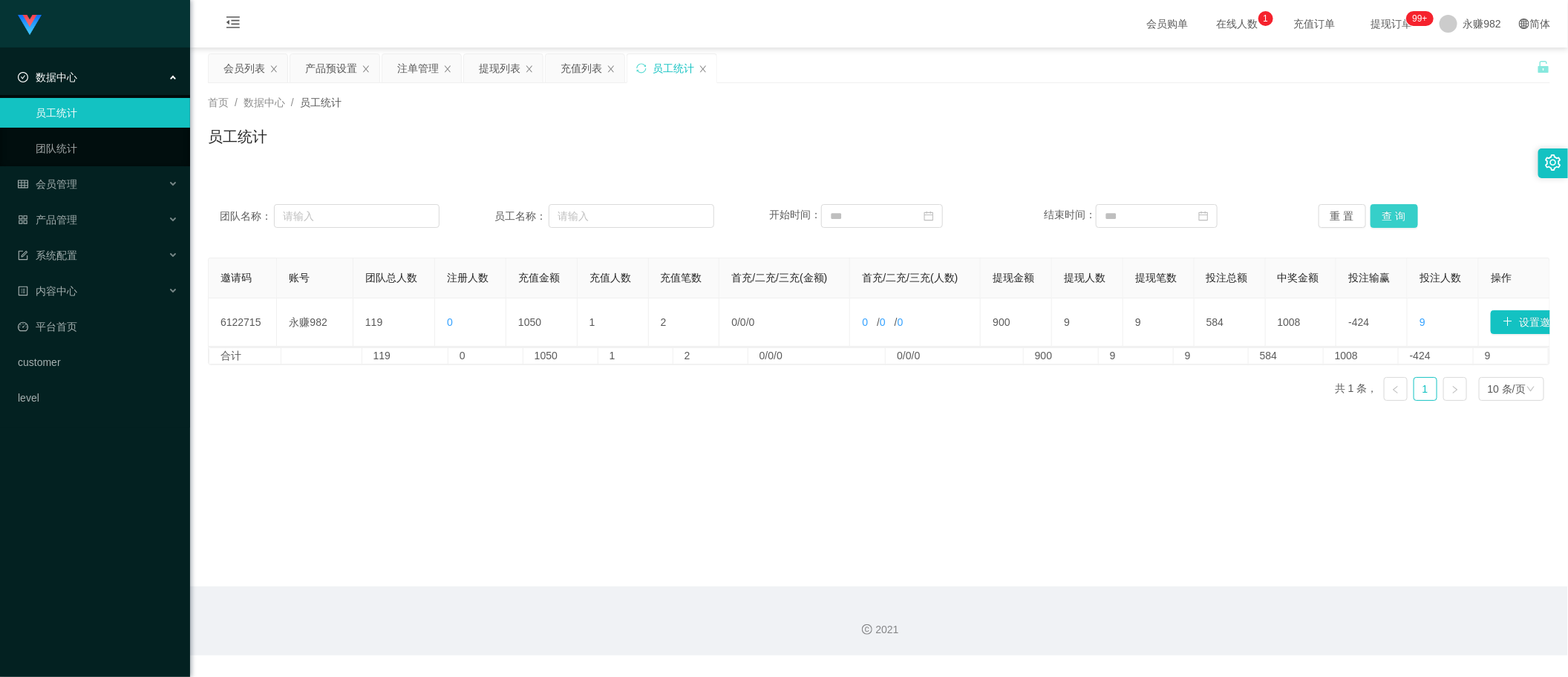
click at [1382, 215] on button "查 询" at bounding box center [1394, 216] width 47 height 24
click at [245, 71] on div "会员列表" at bounding box center [244, 68] width 41 height 29
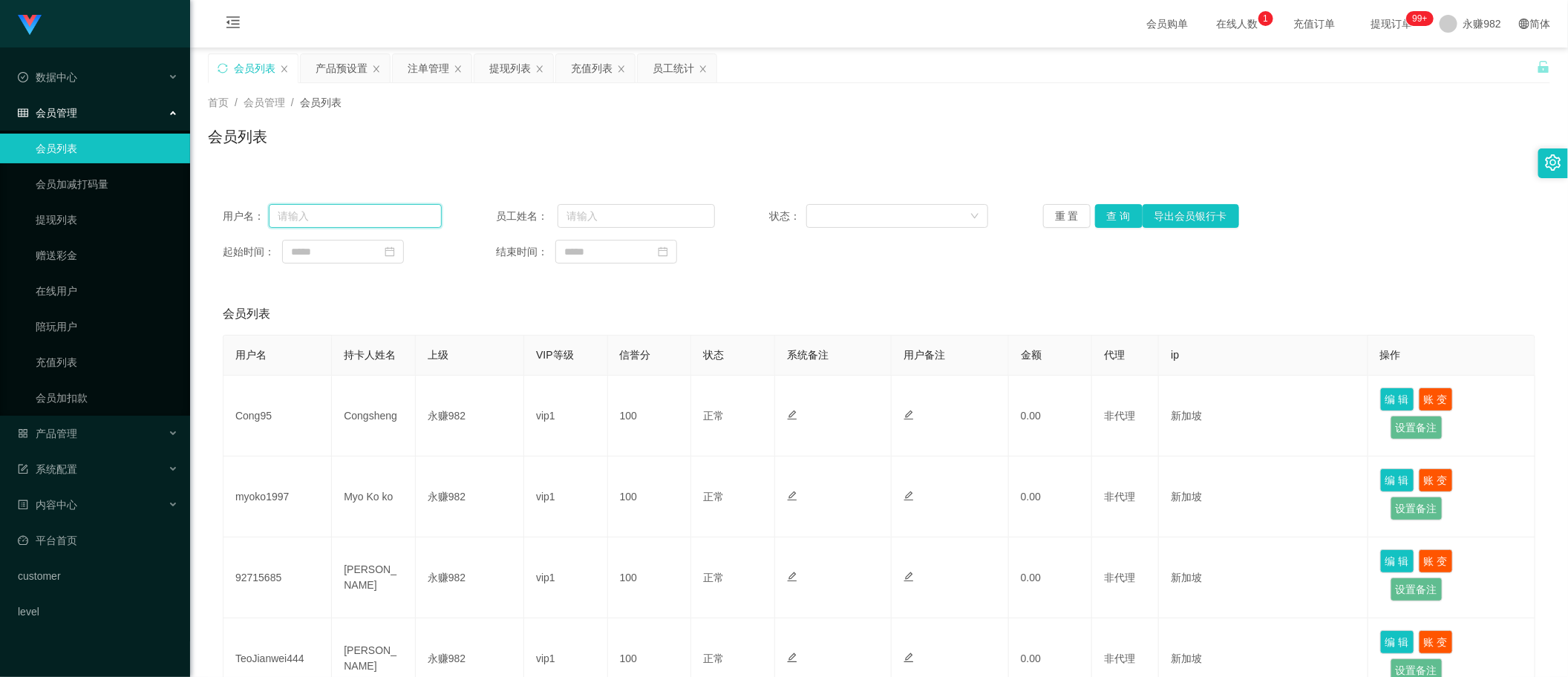
click at [329, 209] on input "text" at bounding box center [355, 216] width 173 height 24
click at [366, 220] on input "text" at bounding box center [355, 216] width 173 height 24
paste input "williamgou888"
type input "williamgou888"
click at [1105, 209] on button "查 询" at bounding box center [1118, 216] width 47 height 24
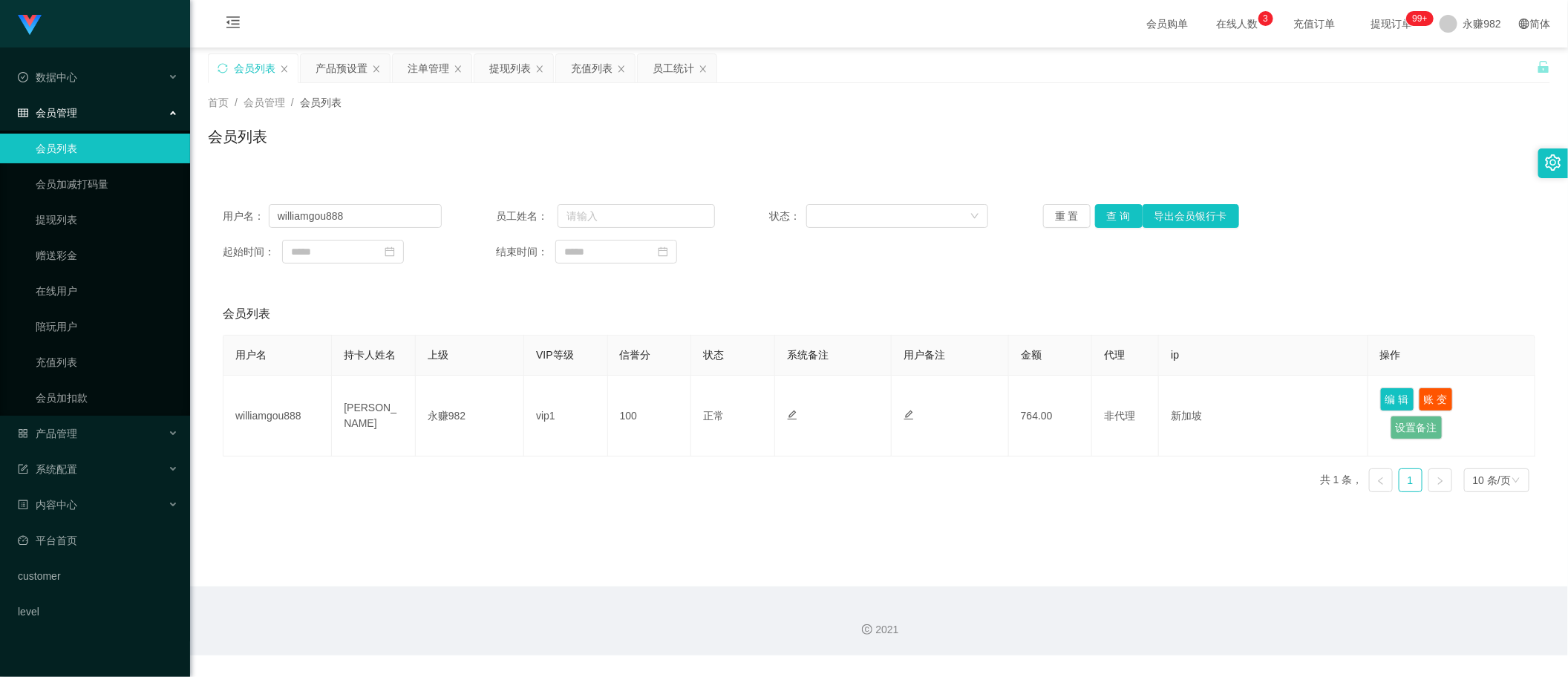
click at [351, 203] on div "用户名： williamgou888 员工姓名： 状态： 重 置 查 询 导出会员银行卡 起始时间： 结束时间：" at bounding box center [879, 233] width 1343 height 89
click at [361, 214] on input "williamgou888" at bounding box center [355, 216] width 173 height 24
click at [1125, 213] on button "查 询" at bounding box center [1118, 216] width 47 height 24
